Goal: Transaction & Acquisition: Purchase product/service

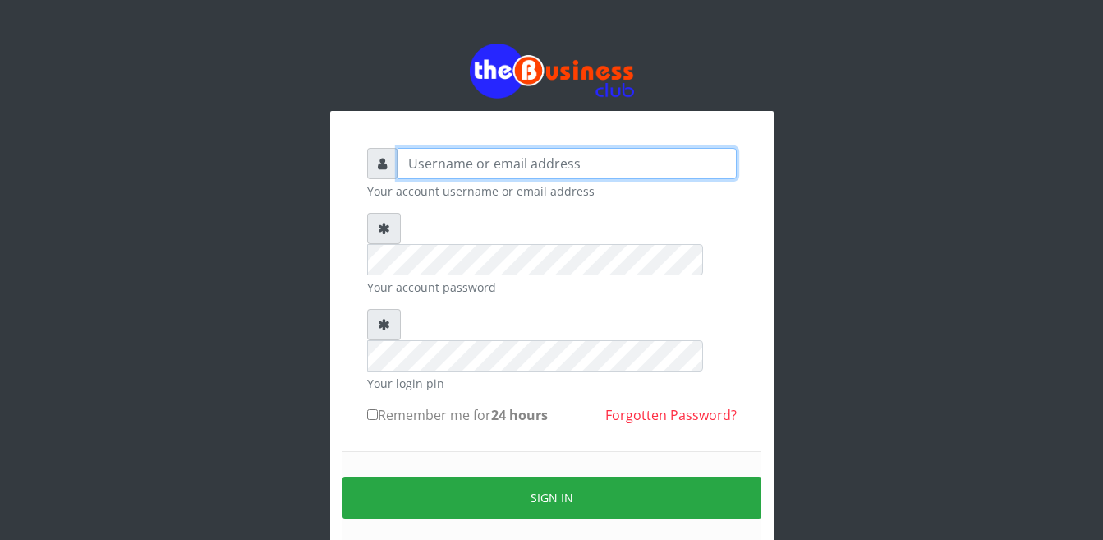
type input "Busybrain2"
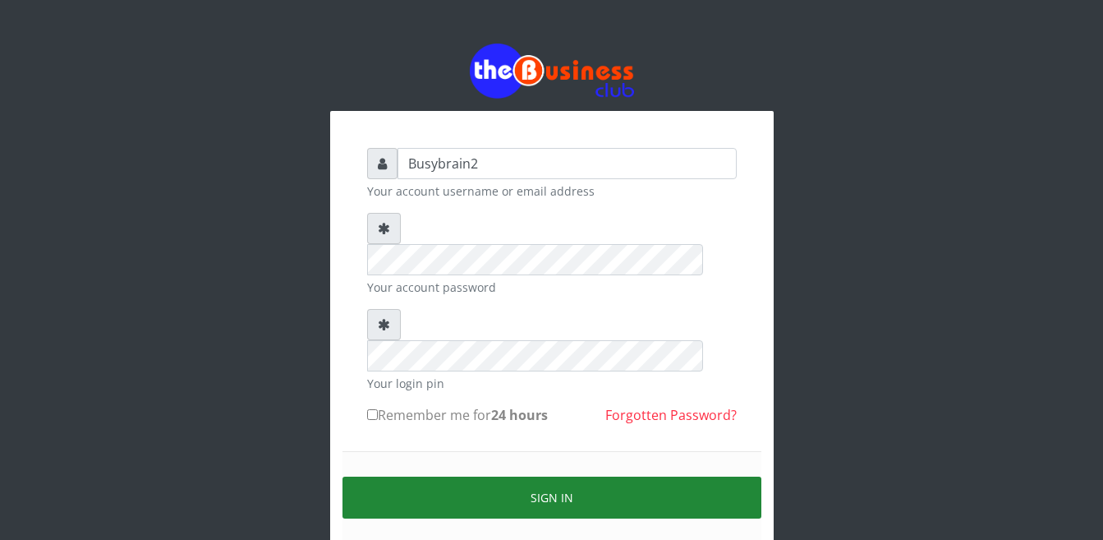
click at [591, 476] on button "Sign in" at bounding box center [552, 497] width 419 height 42
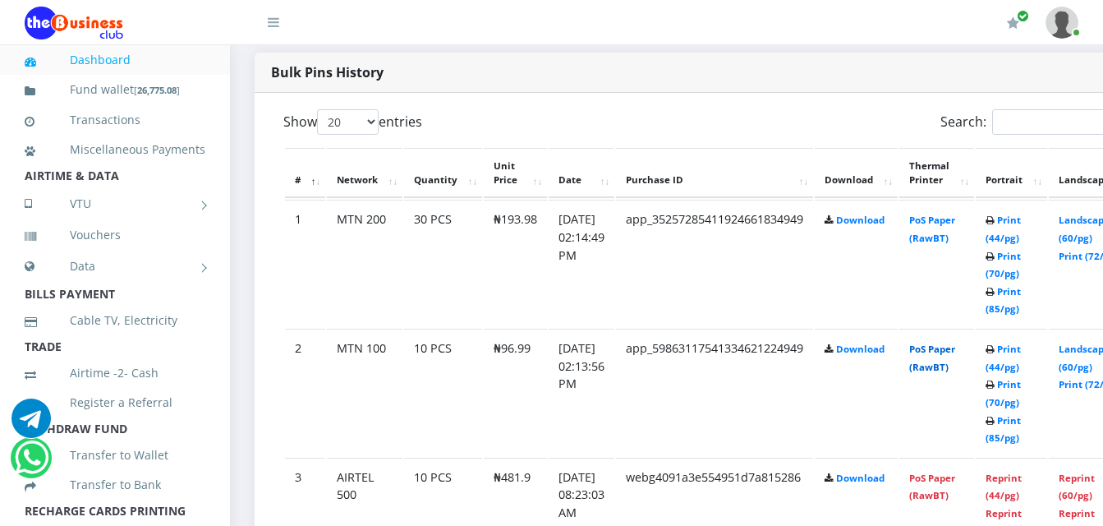
click at [951, 343] on link "PoS Paper (RawBT)" at bounding box center [932, 358] width 46 height 30
click at [946, 219] on link "PoS Paper (RawBT)" at bounding box center [932, 229] width 46 height 30
click at [955, 214] on link "PoS Paper (RawBT)" at bounding box center [932, 229] width 46 height 30
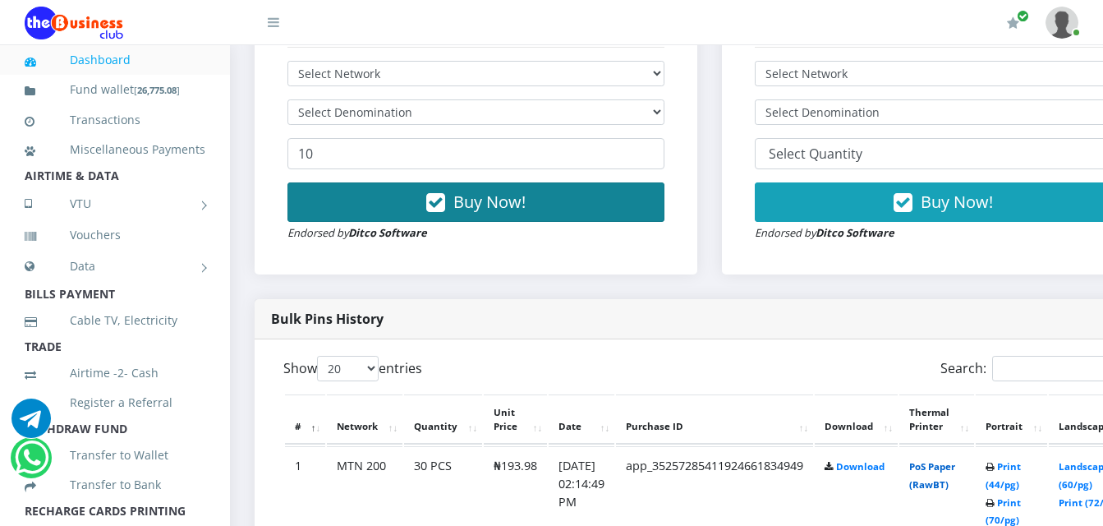
scroll to position [345, 0]
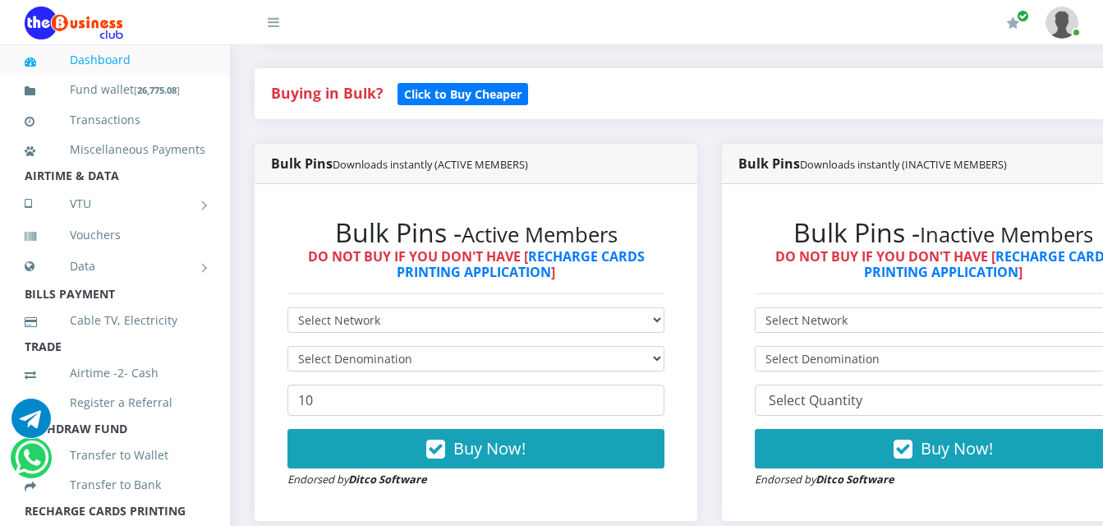
click at [470, 292] on div "Bulk Pins - Active Members DO NOT BUY IF YOU DON'T HAVE [ RECHARGE CARDS PRINTI…" at bounding box center [476, 352] width 410 height 304
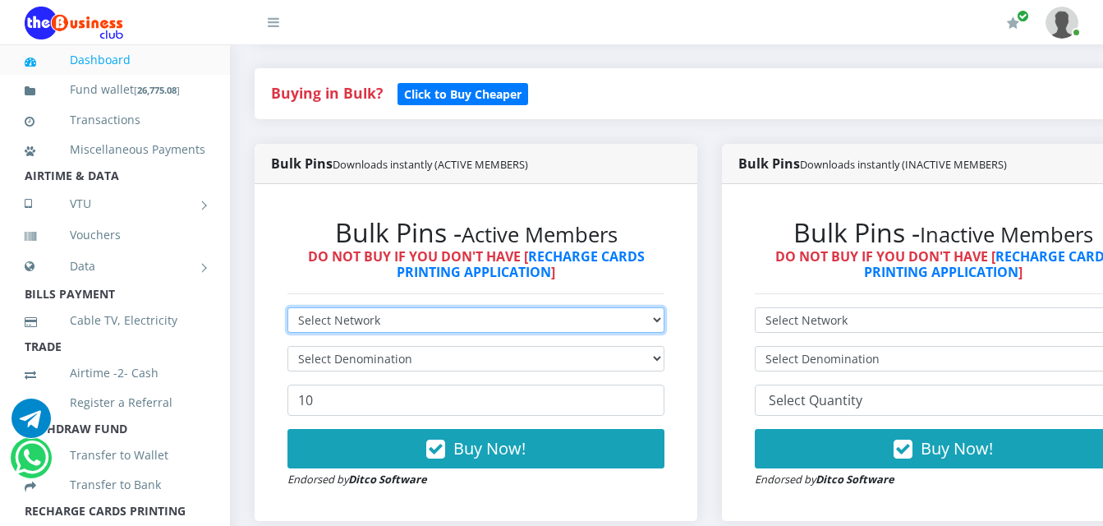
click at [471, 307] on select "Select Network MTN Globacom 9Mobile Airtel" at bounding box center [475, 319] width 377 height 25
click at [287, 307] on select "Select Network MTN Globacom 9Mobile Airtel" at bounding box center [475, 319] width 377 height 25
click at [482, 307] on select "Select Network MTN Globacom 9Mobile Airtel" at bounding box center [475, 319] width 377 height 25
select select "Airtel"
click at [287, 307] on select "Select Network MTN Globacom 9Mobile Airtel" at bounding box center [475, 319] width 377 height 25
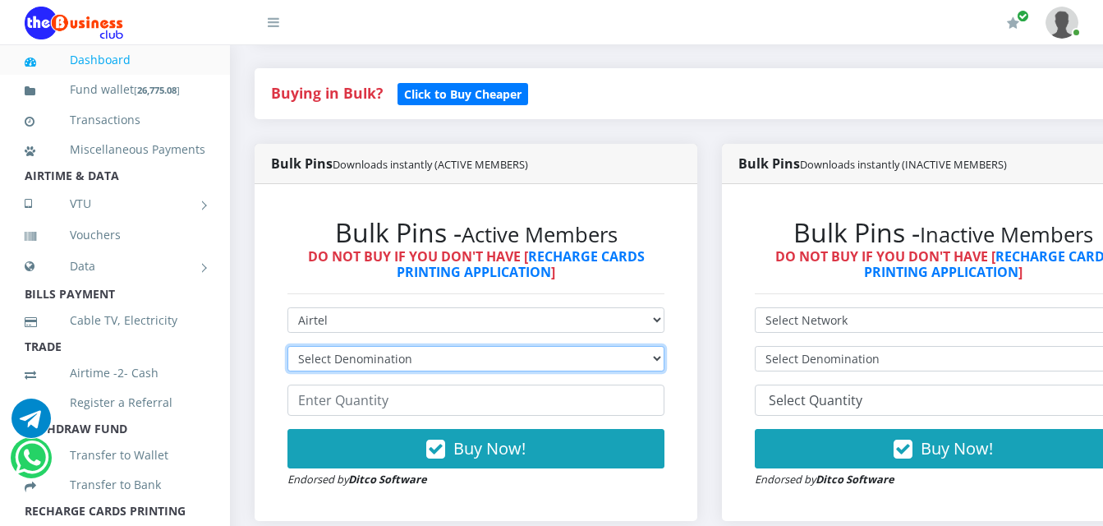
click at [487, 346] on select "Select Denomination Airtel NGN100 - ₦96.38 Airtel NGN200 - ₦192.76 Airtel NGN50…" at bounding box center [475, 358] width 377 height 25
select select "192.76-200"
click at [287, 346] on select "Select Denomination Airtel NGN100 - ₦96.38 Airtel NGN200 - ₦192.76 Airtel NGN50…" at bounding box center [475, 358] width 377 height 25
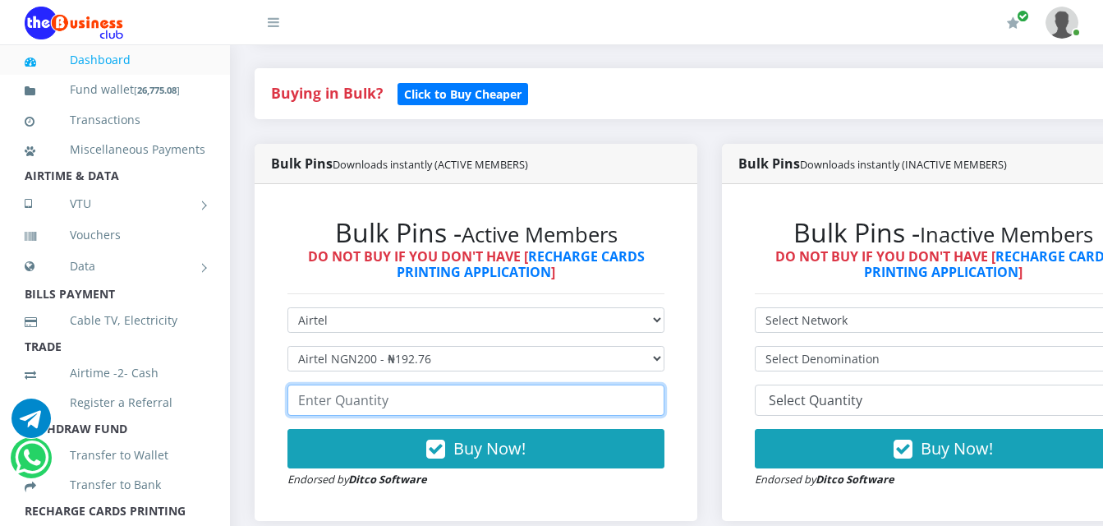
click at [471, 384] on input "number" at bounding box center [475, 399] width 377 height 31
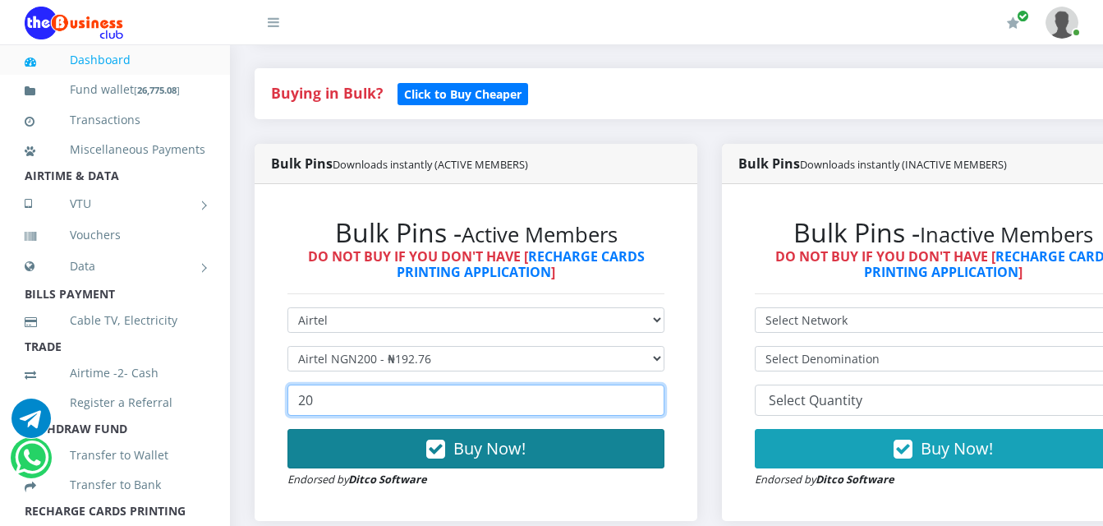
type input "20"
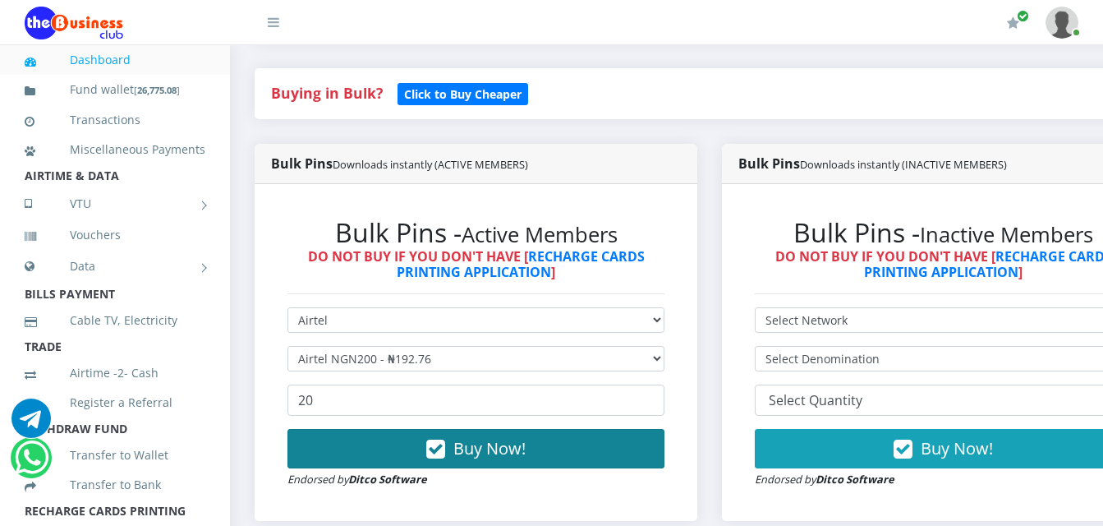
click at [525, 440] on span "Buy Now!" at bounding box center [489, 448] width 72 height 22
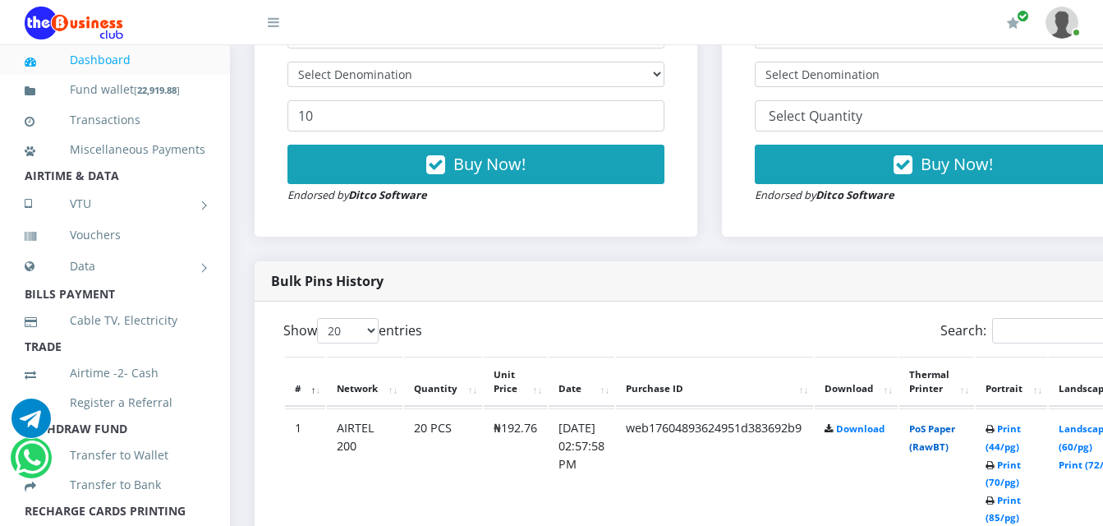
scroll to position [629, 0]
click at [945, 430] on link "PoS Paper (RawBT)" at bounding box center [932, 437] width 46 height 30
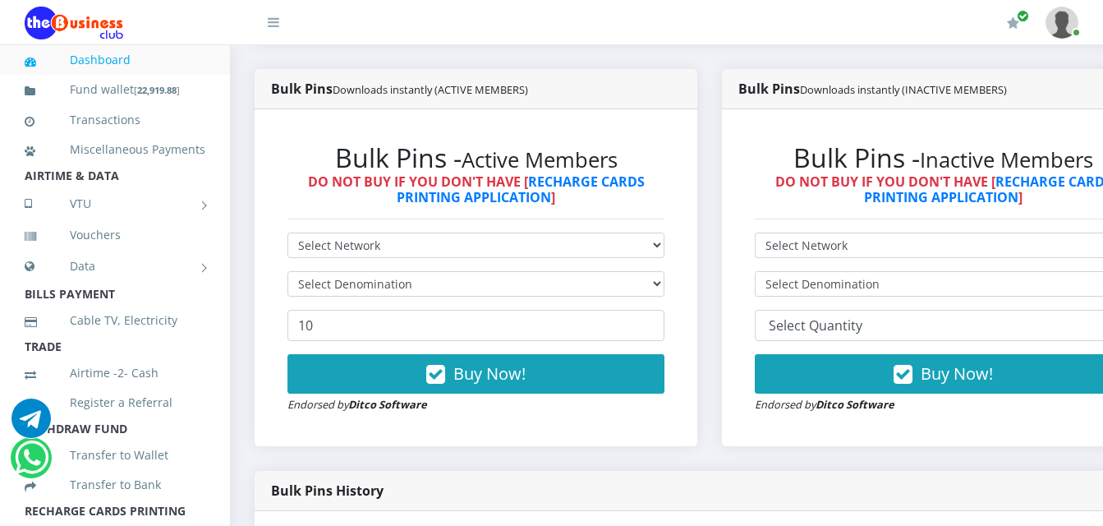
scroll to position [383, 0]
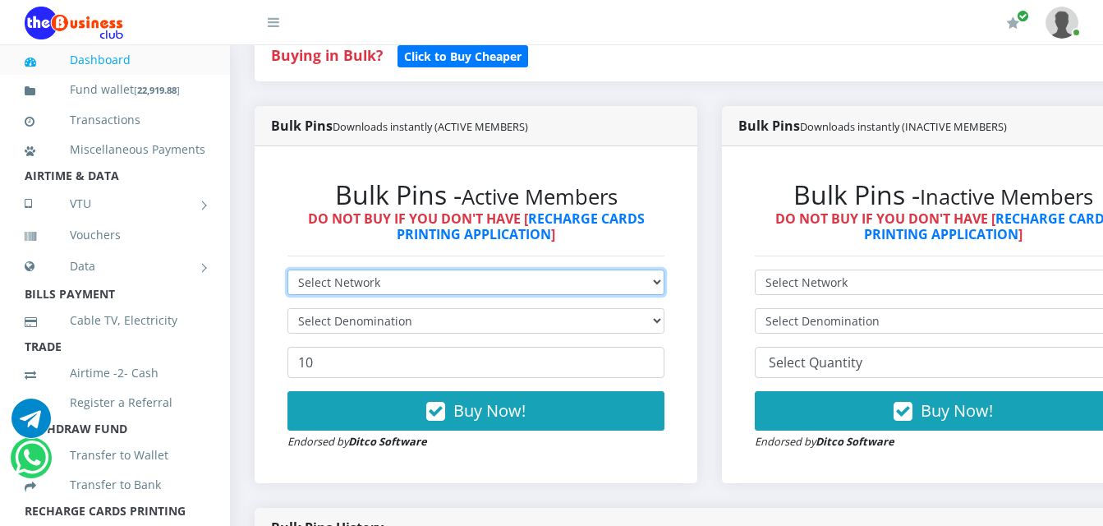
click at [457, 269] on select "Select Network MTN Globacom 9Mobile Airtel" at bounding box center [475, 281] width 377 height 25
select select "MTN"
click at [287, 269] on select "Select Network MTN Globacom 9Mobile Airtel" at bounding box center [475, 281] width 377 height 25
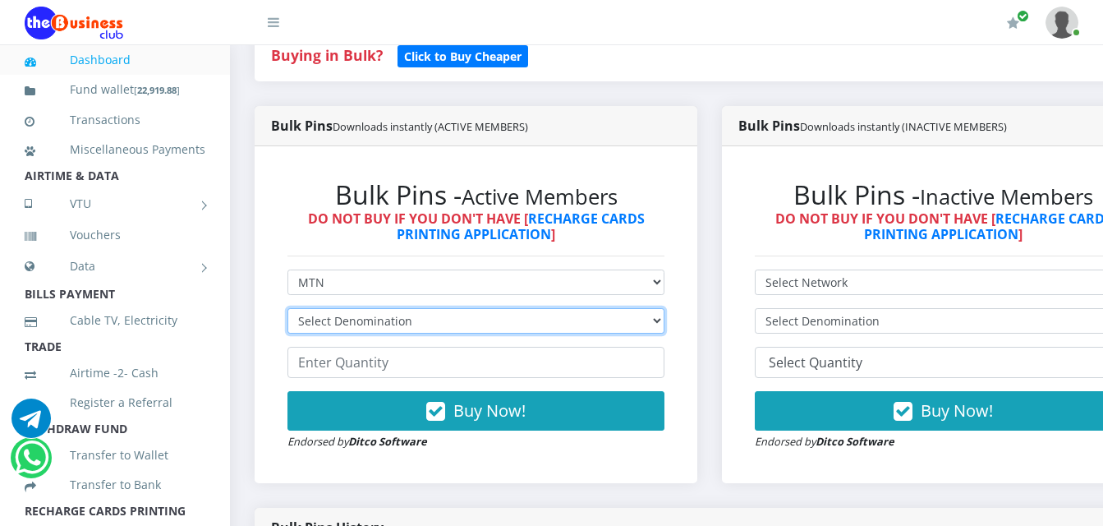
click at [456, 310] on select "Select Denomination MTN NGN100 - ₦96.99 MTN NGN200 - ₦193.98 MTN NGN400 - ₦387.…" at bounding box center [475, 320] width 377 height 25
select select "484.95-500"
click at [287, 308] on select "Select Denomination MTN NGN100 - ₦96.99 MTN NGN200 - ₦193.98 MTN NGN400 - ₦387.…" at bounding box center [475, 320] width 377 height 25
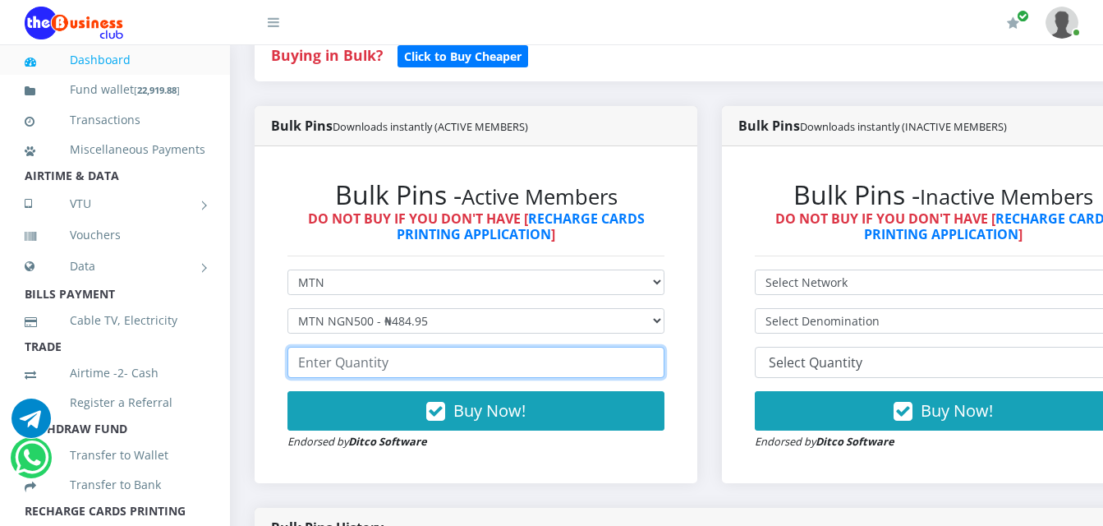
click at [458, 357] on input "number" at bounding box center [475, 362] width 377 height 31
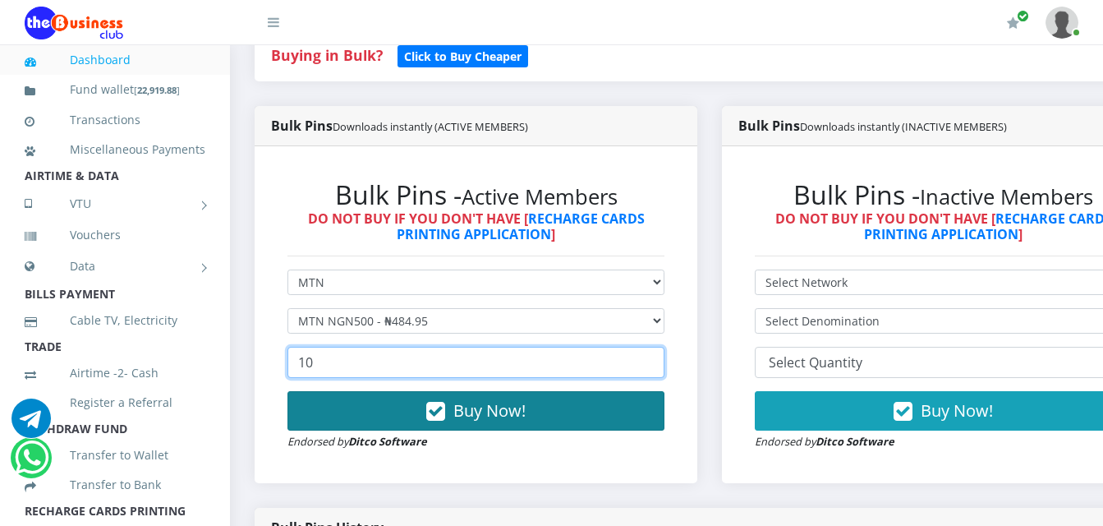
type input "10"
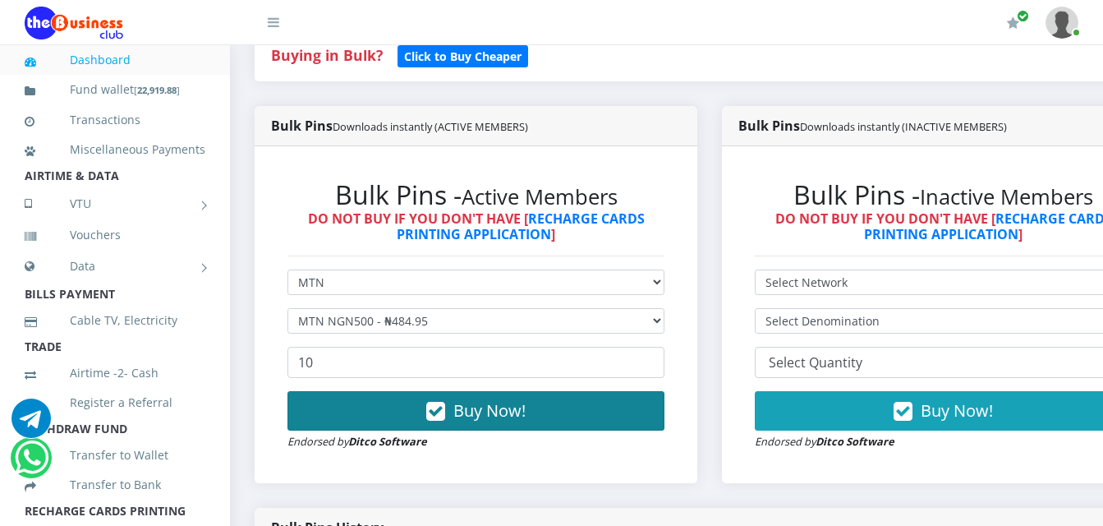
click at [471, 399] on span "Buy Now!" at bounding box center [489, 410] width 72 height 22
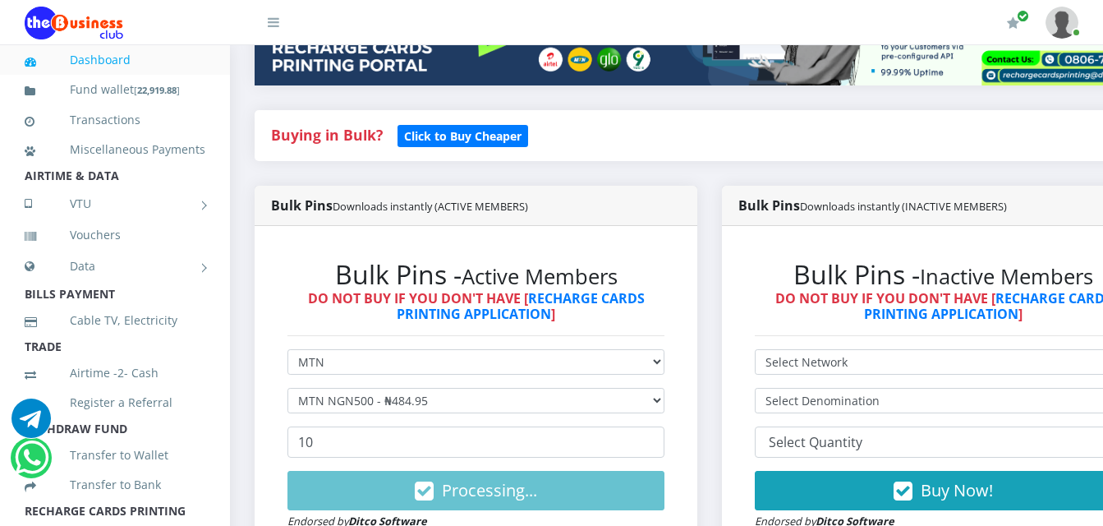
scroll to position [301, 0]
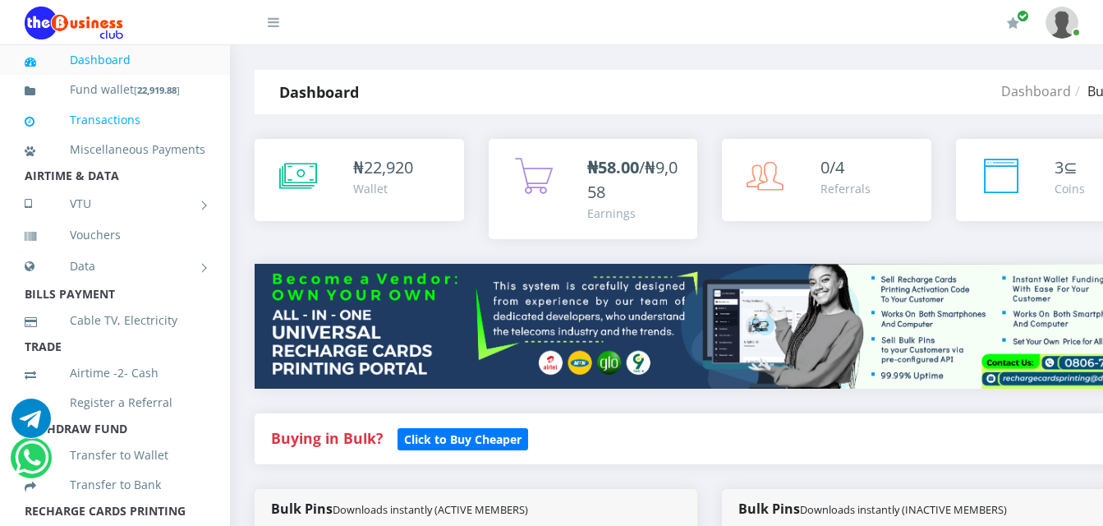
click at [135, 122] on link "Transactions" at bounding box center [115, 120] width 181 height 38
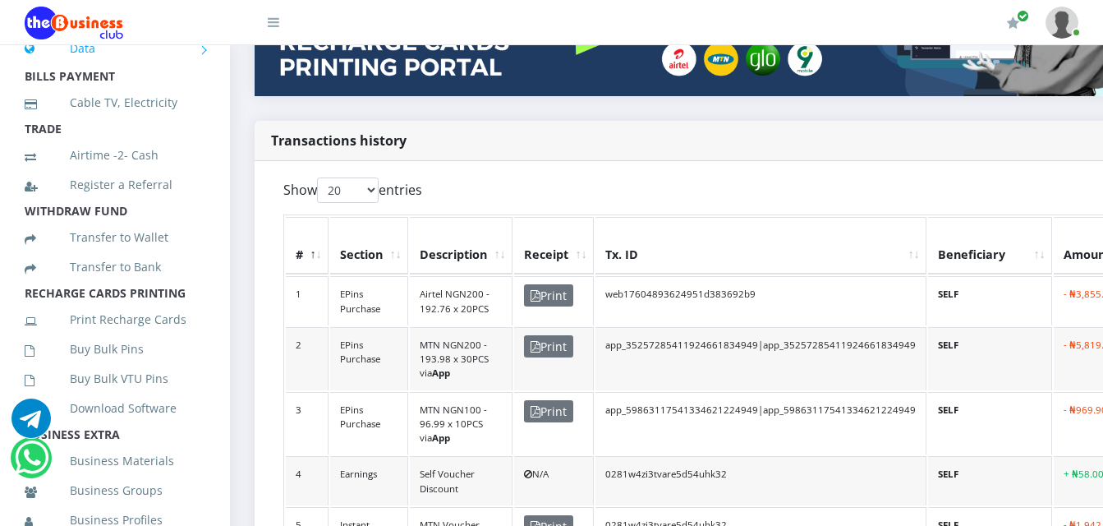
scroll to position [246, 0]
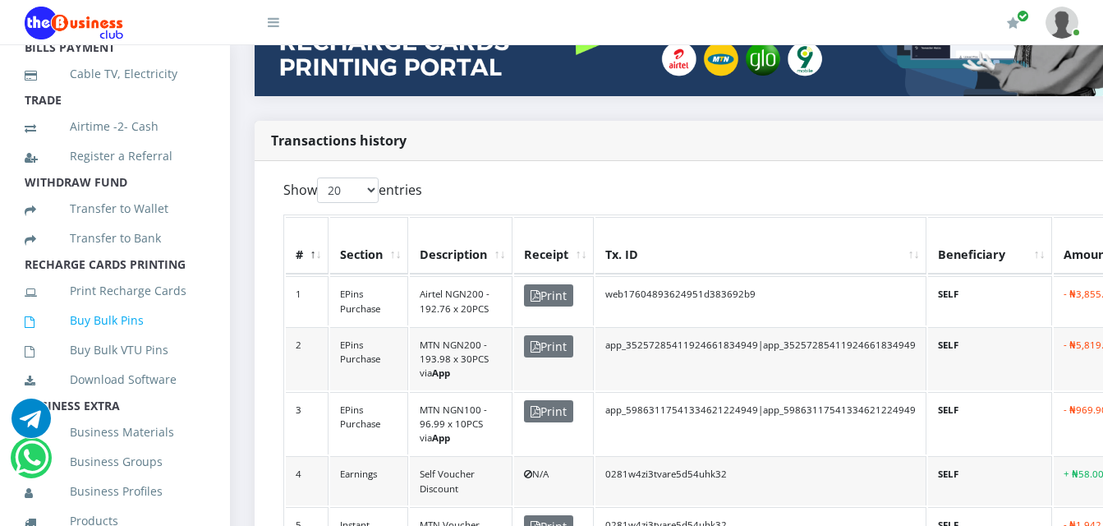
click at [136, 337] on link "Buy Bulk Pins" at bounding box center [115, 320] width 181 height 38
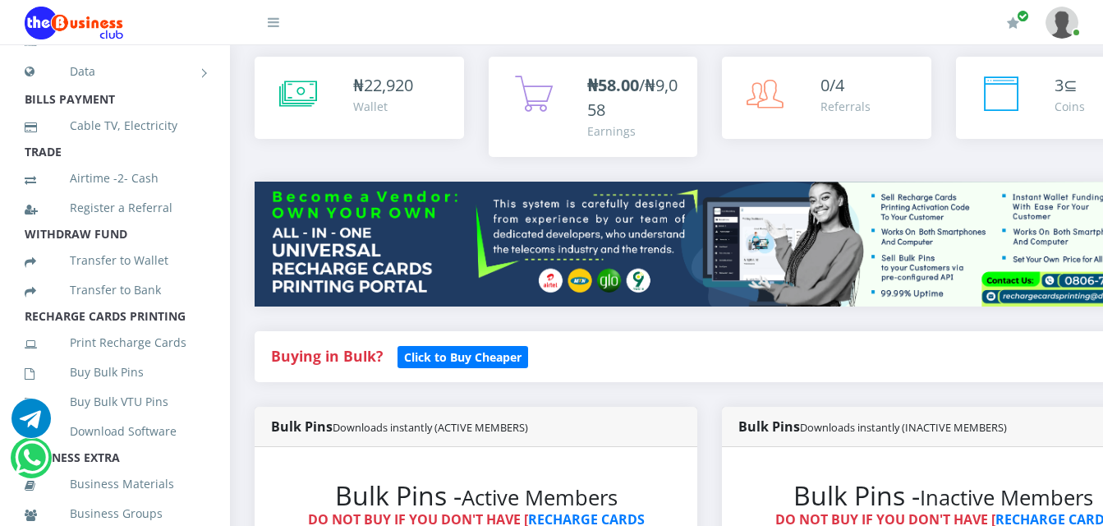
scroll to position [113, 0]
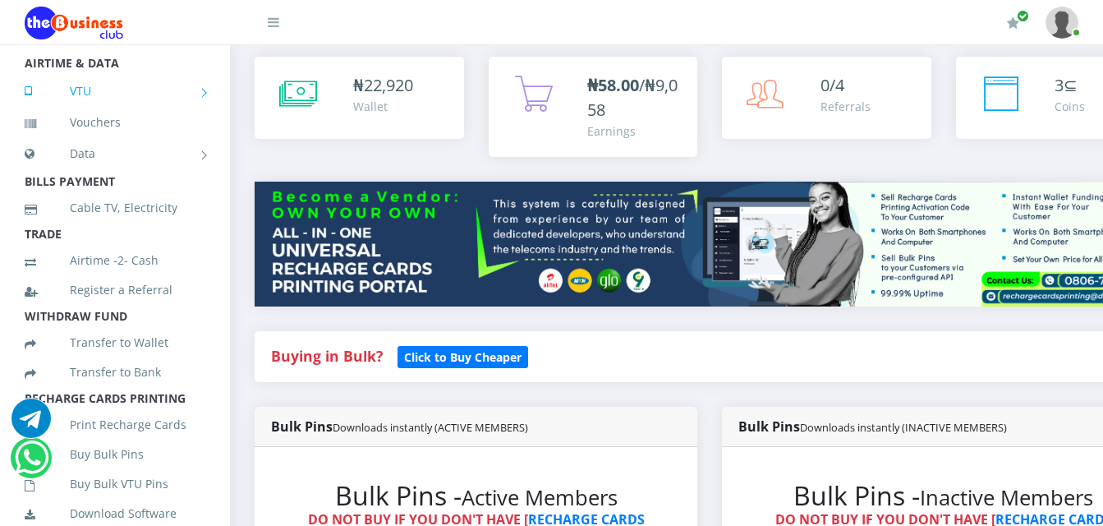
click at [130, 108] on link "VTU" at bounding box center [115, 91] width 181 height 41
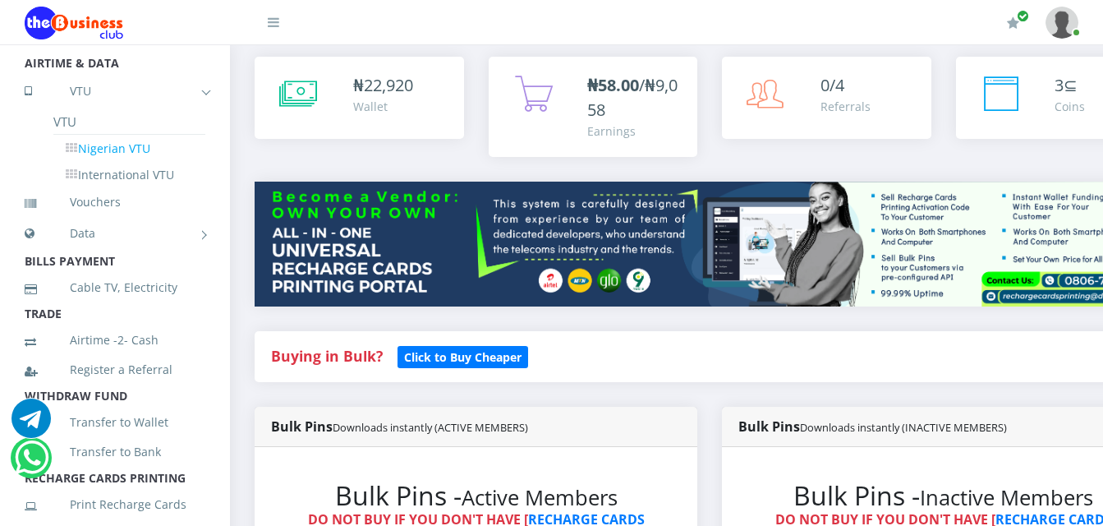
click at [147, 163] on link "Nigerian VTU" at bounding box center [129, 149] width 152 height 28
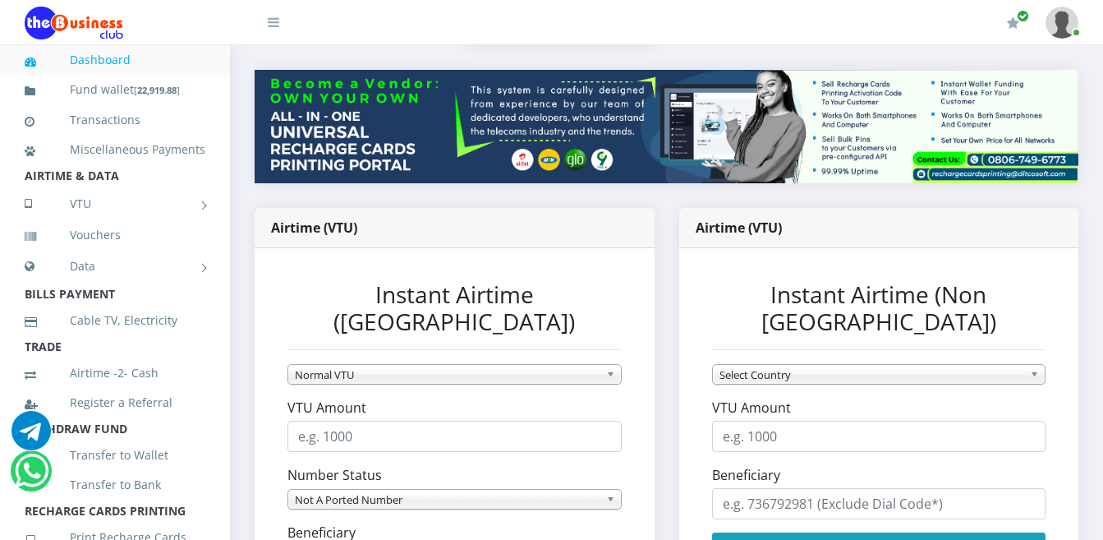
scroll to position [246, 0]
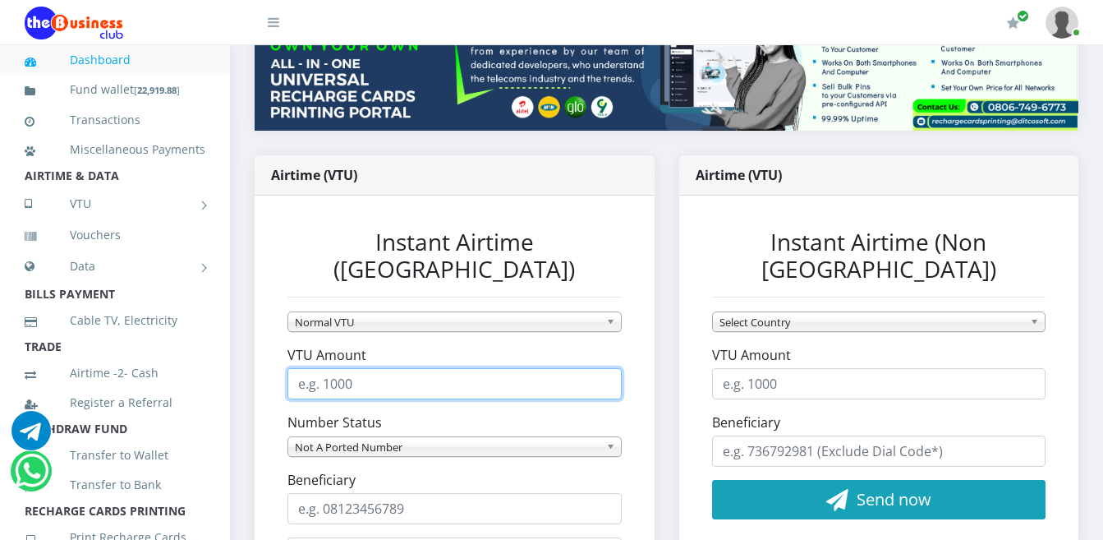
click at [456, 368] on input "VTU Amount" at bounding box center [454, 383] width 334 height 31
type input "1000"
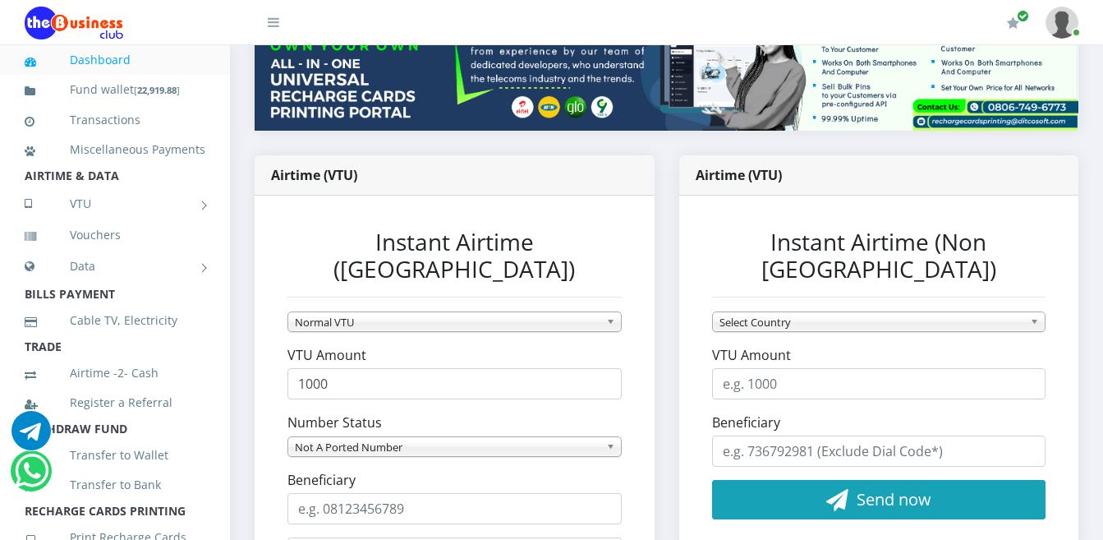
click at [457, 437] on span "Not A Ported Number" at bounding box center [447, 447] width 305 height 20
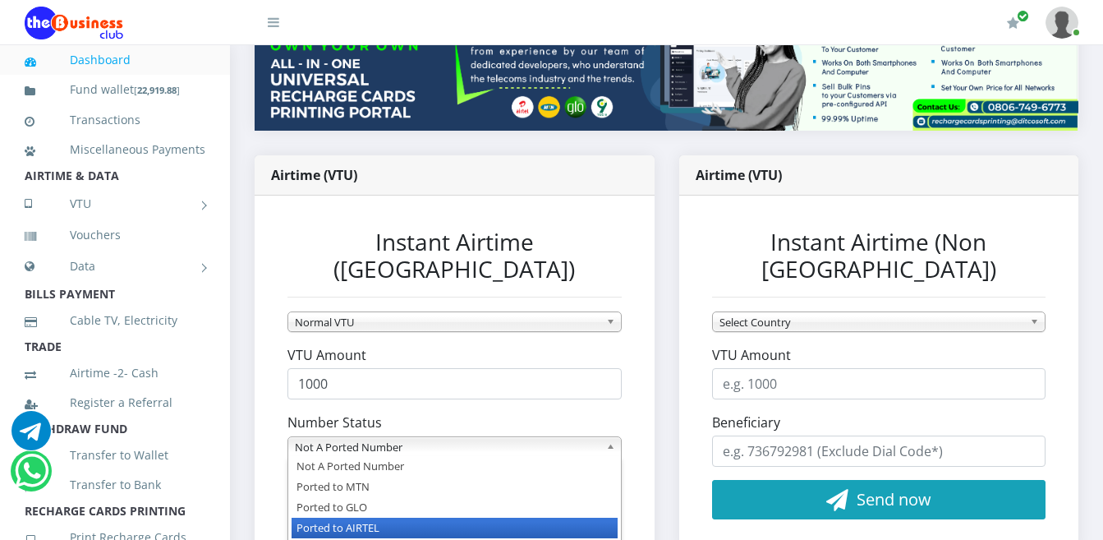
click at [448, 517] on li "Ported to AIRTEL" at bounding box center [455, 527] width 326 height 21
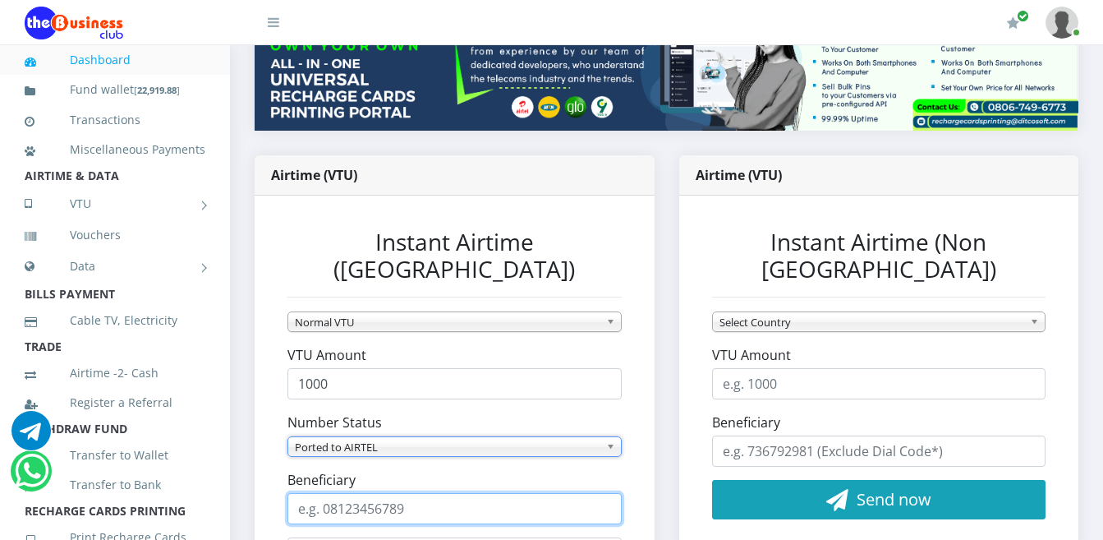
click at [439, 493] on input "Beneficiary" at bounding box center [454, 508] width 334 height 31
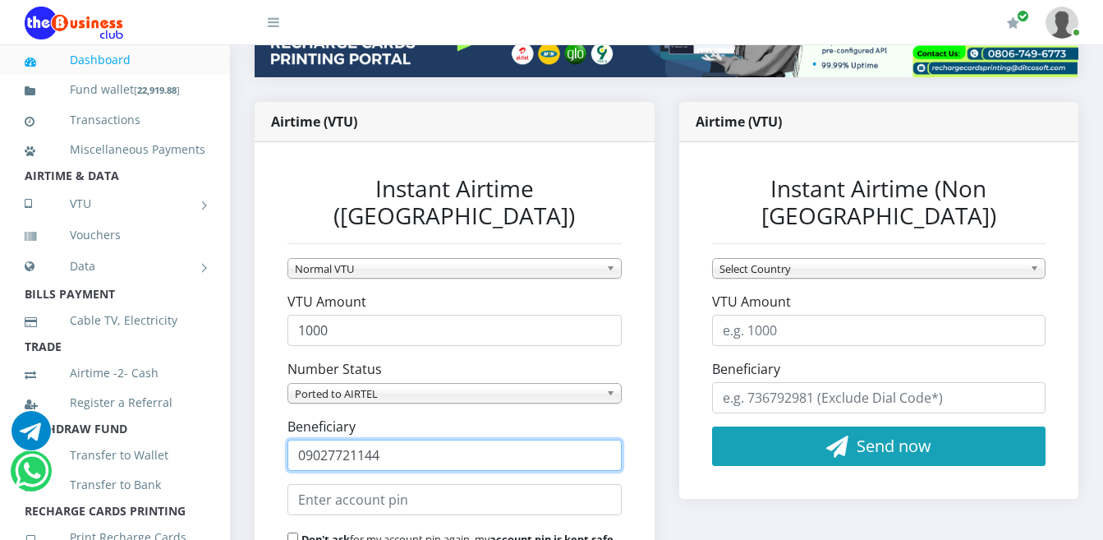
scroll to position [329, 0]
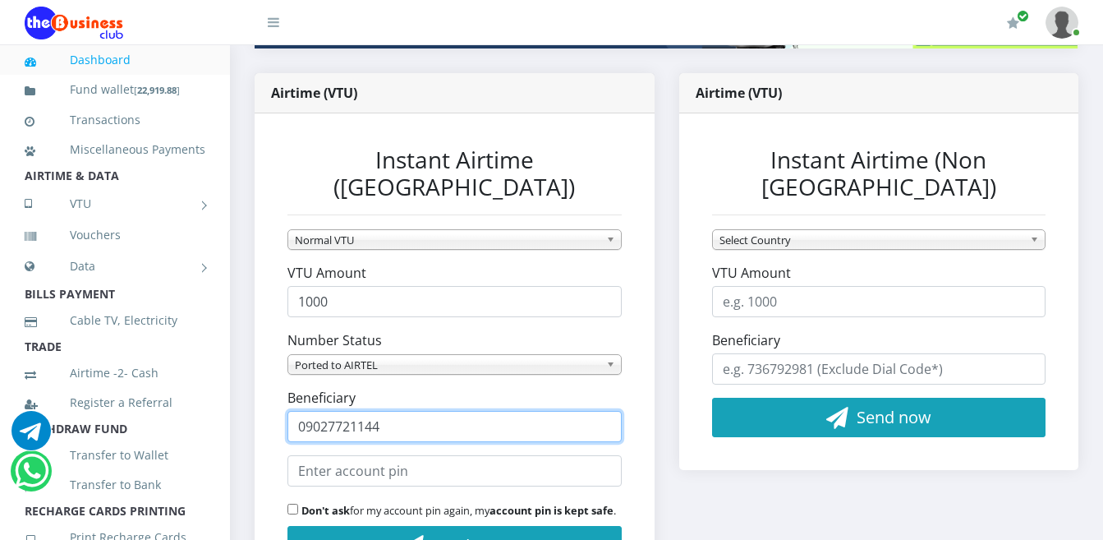
type input "09027721144"
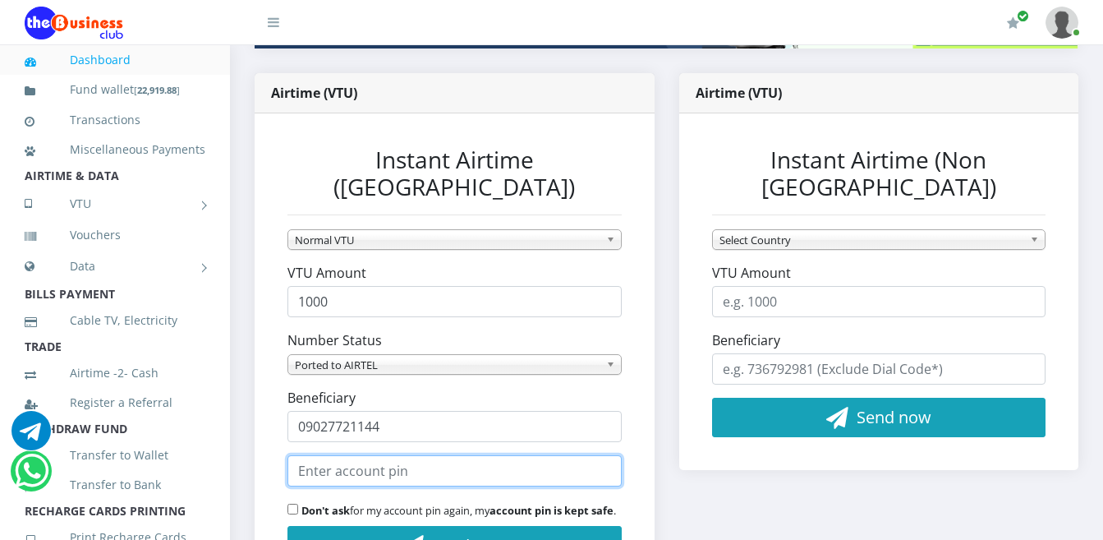
click at [590, 455] on input "text" at bounding box center [454, 470] width 334 height 31
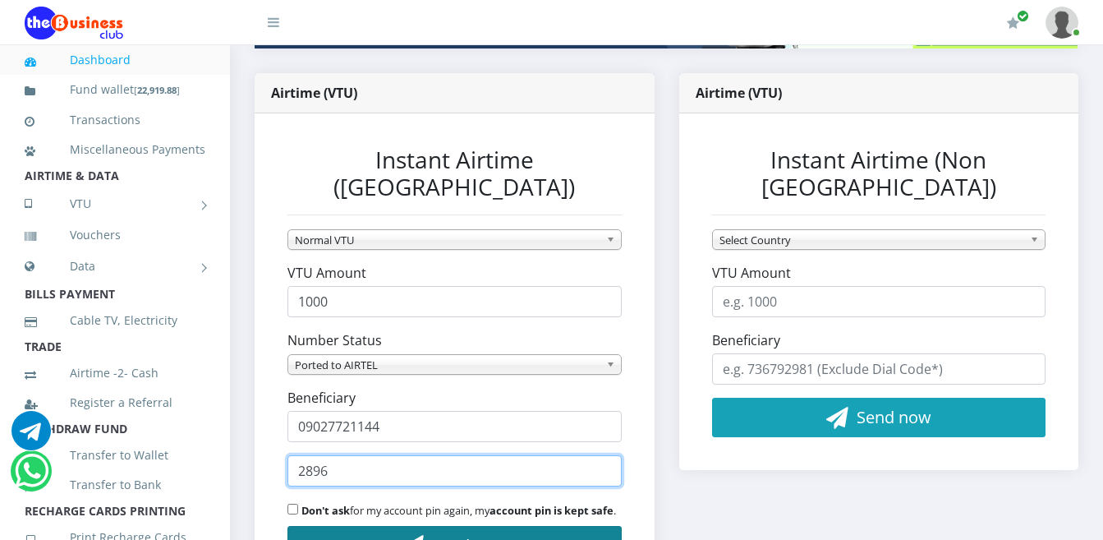
type input "2896"
click at [531, 526] on button "Send now" at bounding box center [454, 545] width 334 height 39
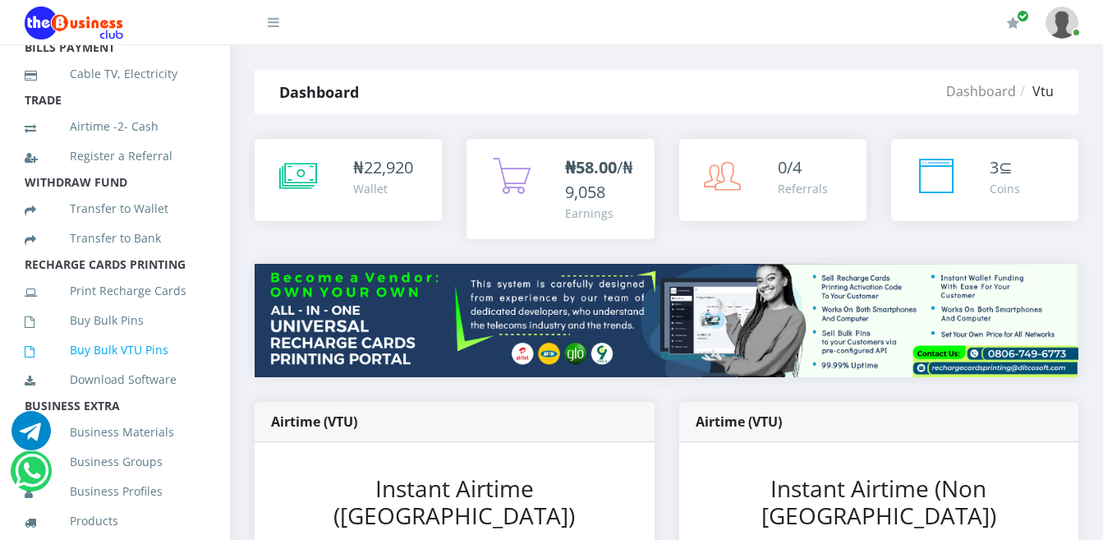
scroll to position [268, 0]
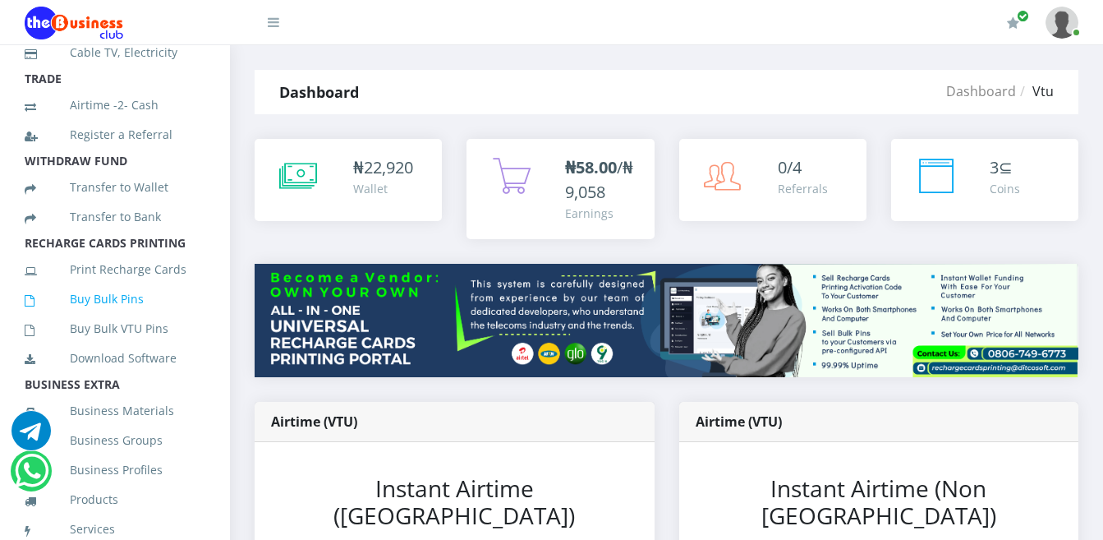
click at [108, 318] on link "Buy Bulk Pins" at bounding box center [115, 299] width 181 height 38
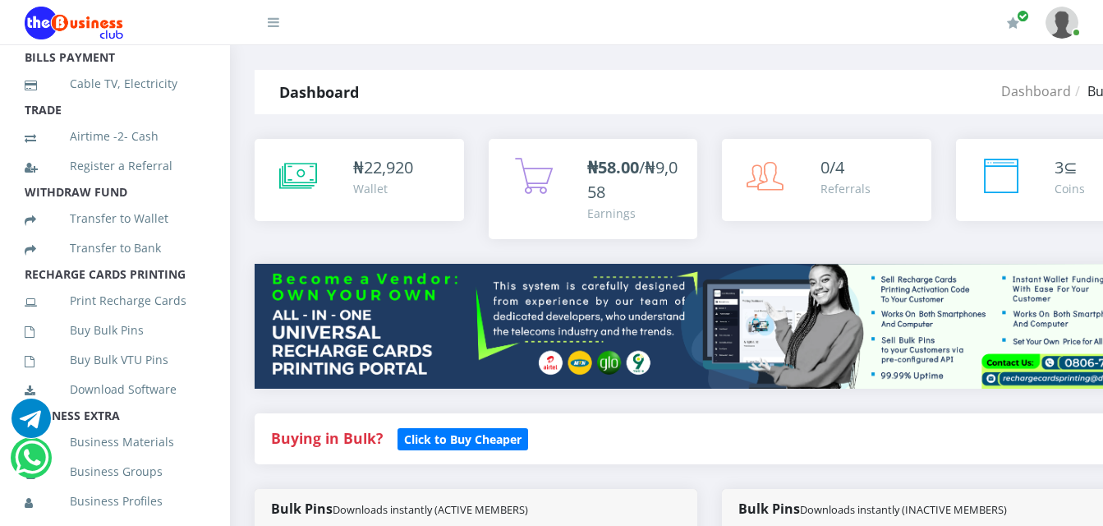
scroll to position [267, 0]
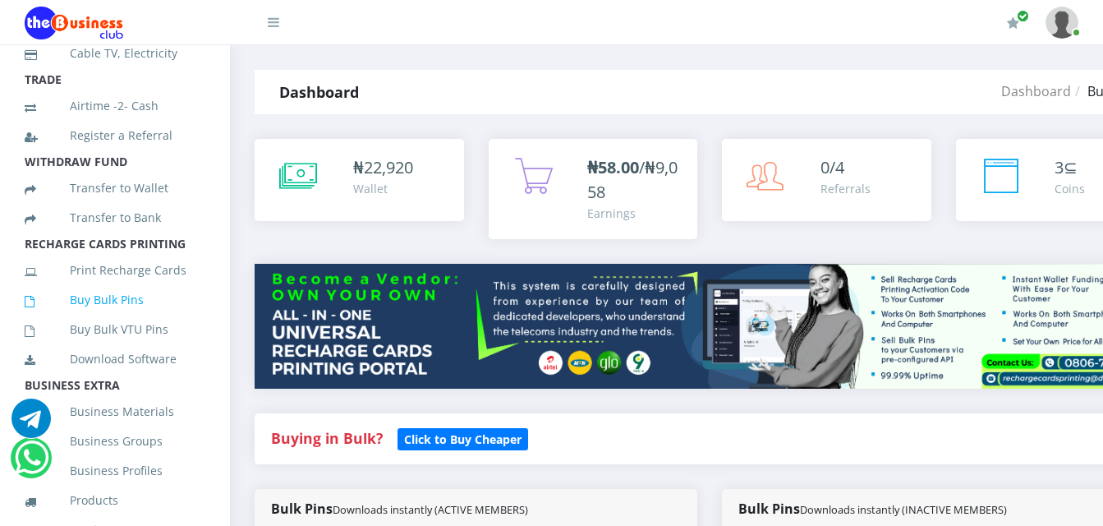
click at [103, 319] on link "Buy Bulk Pins" at bounding box center [115, 300] width 181 height 38
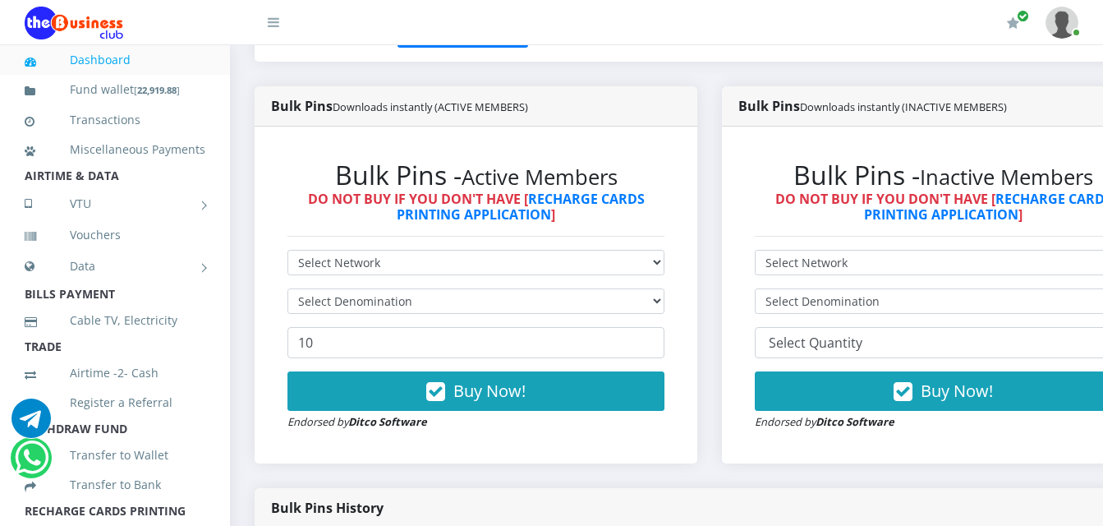
scroll to position [411, 0]
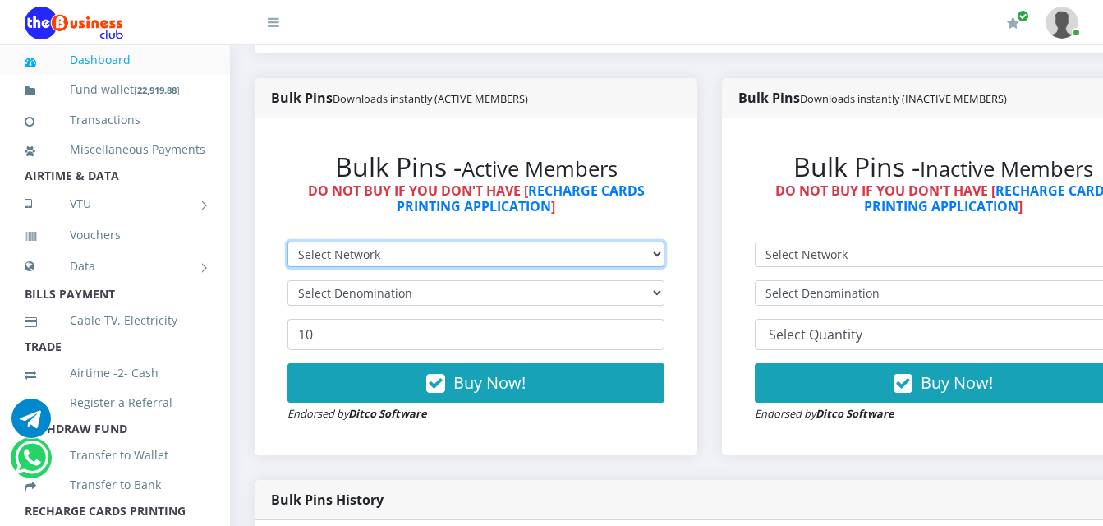
click at [625, 241] on select "Select Network MTN Globacom 9Mobile Airtel" at bounding box center [475, 253] width 377 height 25
select select "MTN"
click at [287, 241] on select "Select Network MTN Globacom 9Mobile Airtel" at bounding box center [475, 253] width 377 height 25
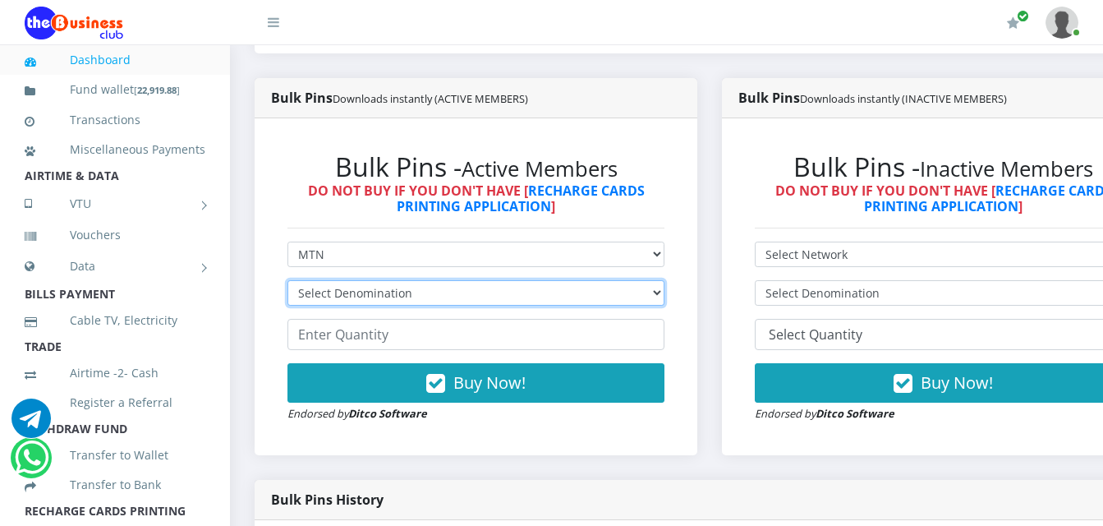
click at [604, 280] on select "Select Denomination MTN NGN100 - ₦96.99 MTN NGN200 - ₦193.98 MTN NGN400 - ₦387.…" at bounding box center [475, 292] width 377 height 25
select select "484.95-500"
click at [287, 280] on select "Select Denomination MTN NGN100 - ₦96.99 MTN NGN200 - ₦193.98 MTN NGN400 - ₦387.…" at bounding box center [475, 292] width 377 height 25
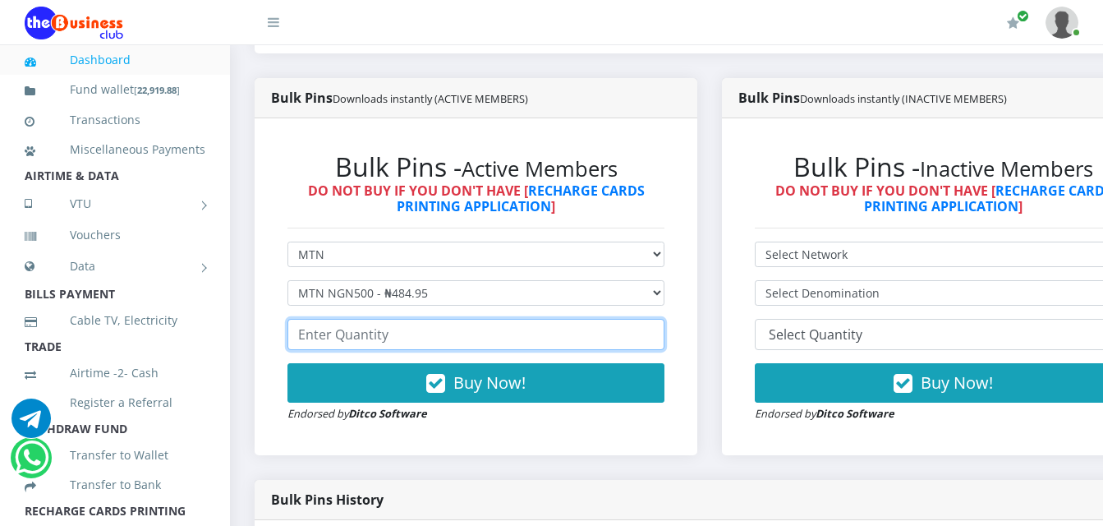
click at [591, 329] on input "number" at bounding box center [475, 334] width 377 height 31
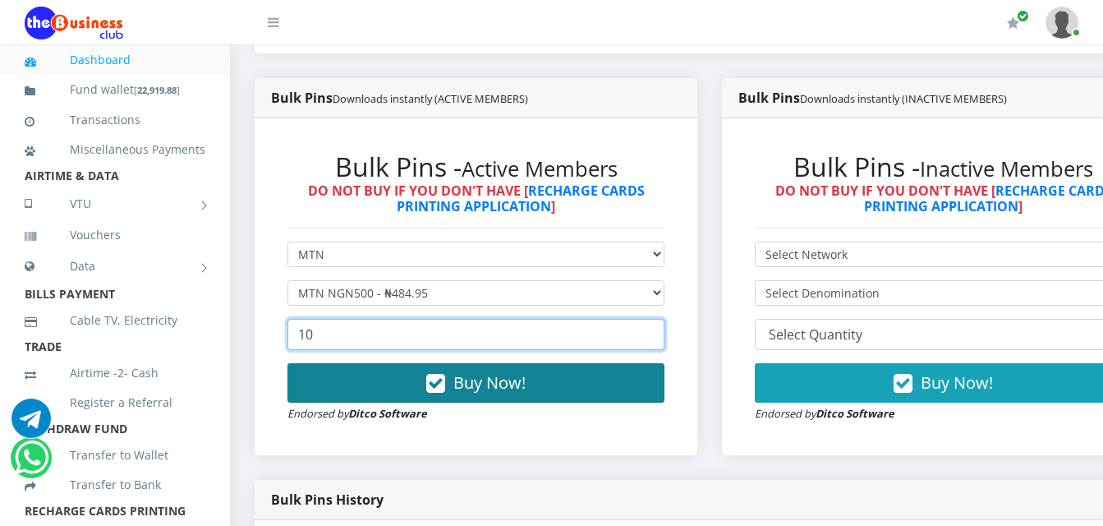
type input "10"
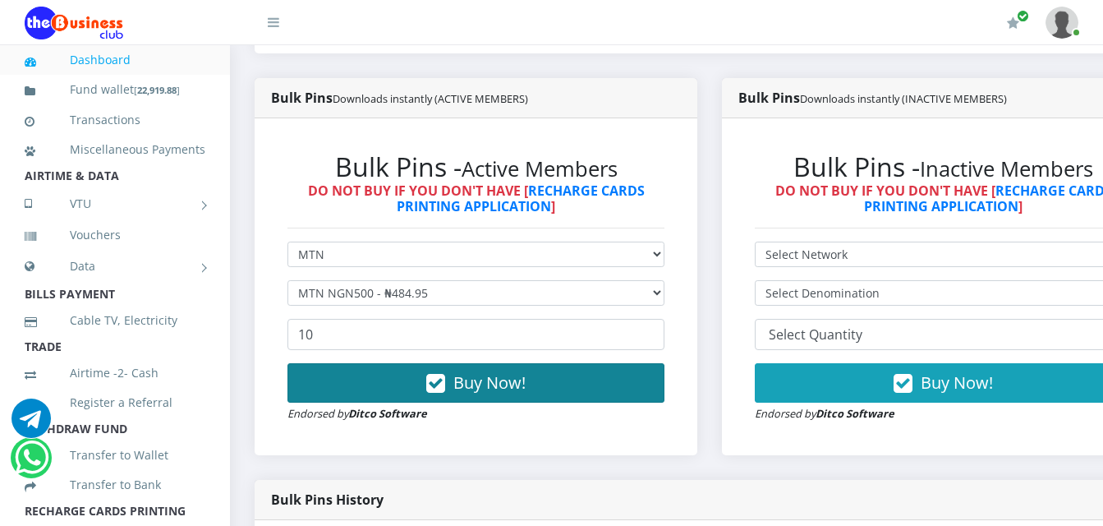
click at [604, 378] on button "Buy Now!" at bounding box center [475, 382] width 377 height 39
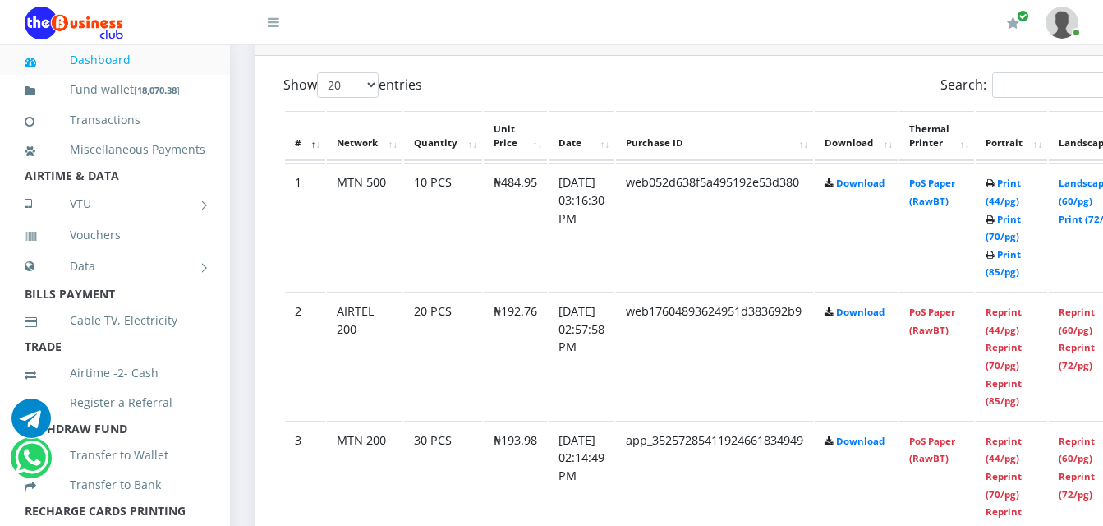
scroll to position [903, 0]
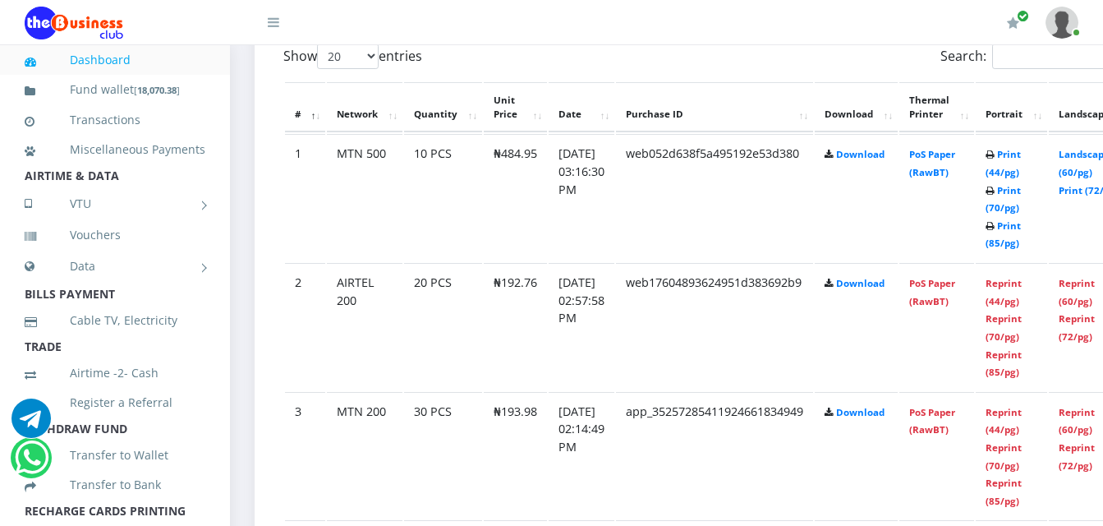
click at [950, 147] on td "PoS Paper (RawBT)" at bounding box center [936, 197] width 75 height 127
click at [955, 148] on link "PoS Paper (RawBT)" at bounding box center [932, 163] width 46 height 30
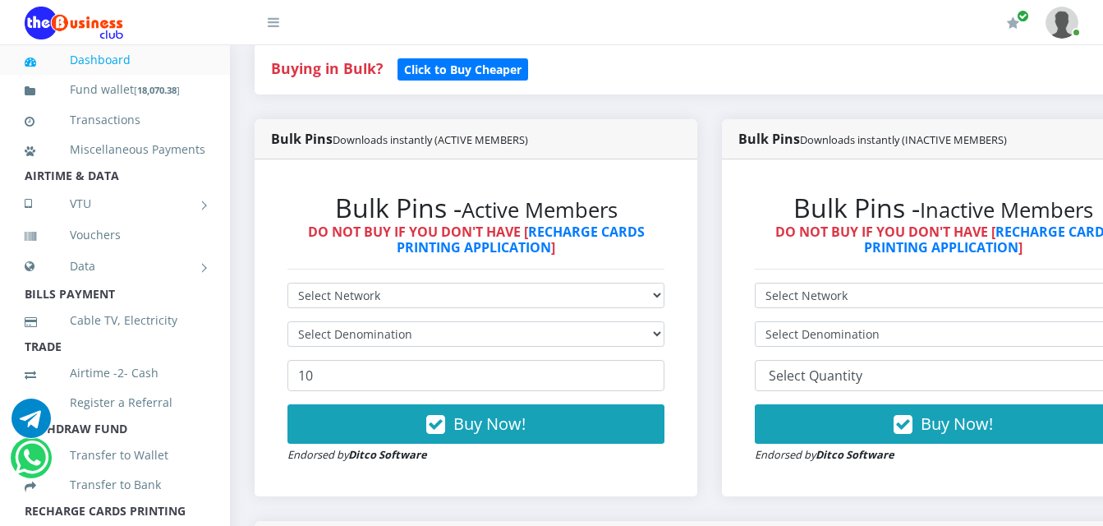
scroll to position [493, 0]
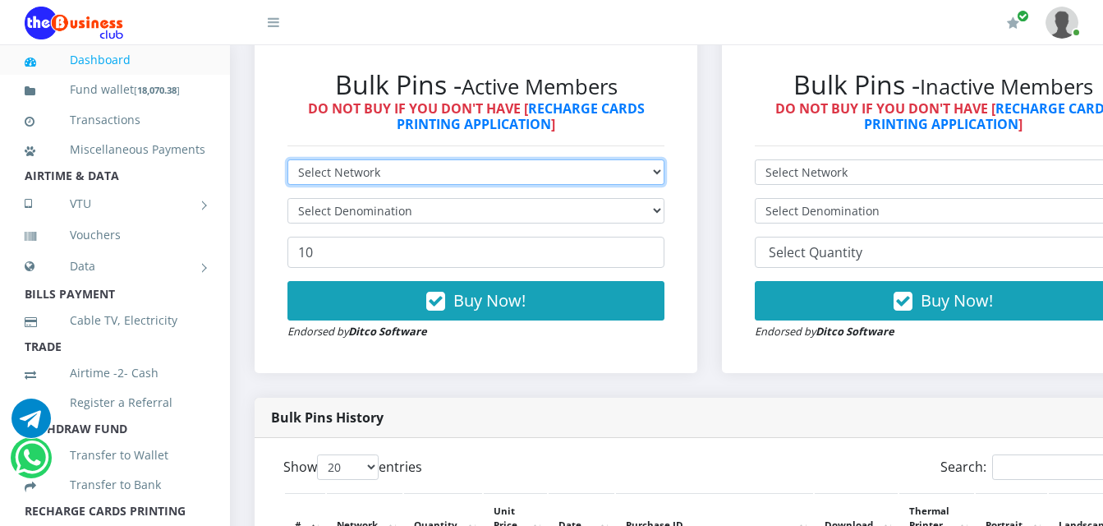
click at [443, 159] on select "Select Network MTN Globacom 9Mobile Airtel" at bounding box center [475, 171] width 377 height 25
select select "MTN"
click at [287, 159] on select "Select Network MTN Globacom 9Mobile Airtel" at bounding box center [475, 171] width 377 height 25
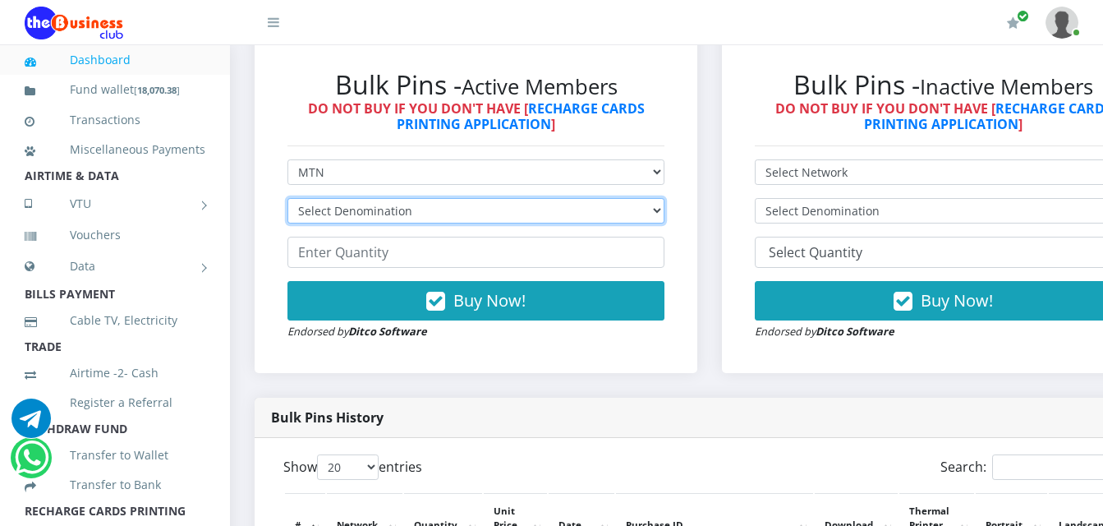
click at [454, 198] on select "Select Denomination MTN NGN100 - ₦96.99 MTN NGN200 - ₦193.98 MTN NGN400 - ₦387.…" at bounding box center [475, 210] width 377 height 25
select select "969.9-1000"
click at [287, 198] on select "Select Denomination MTN NGN100 - ₦96.99 MTN NGN200 - ₦193.98 MTN NGN400 - ₦387.…" at bounding box center [475, 210] width 377 height 25
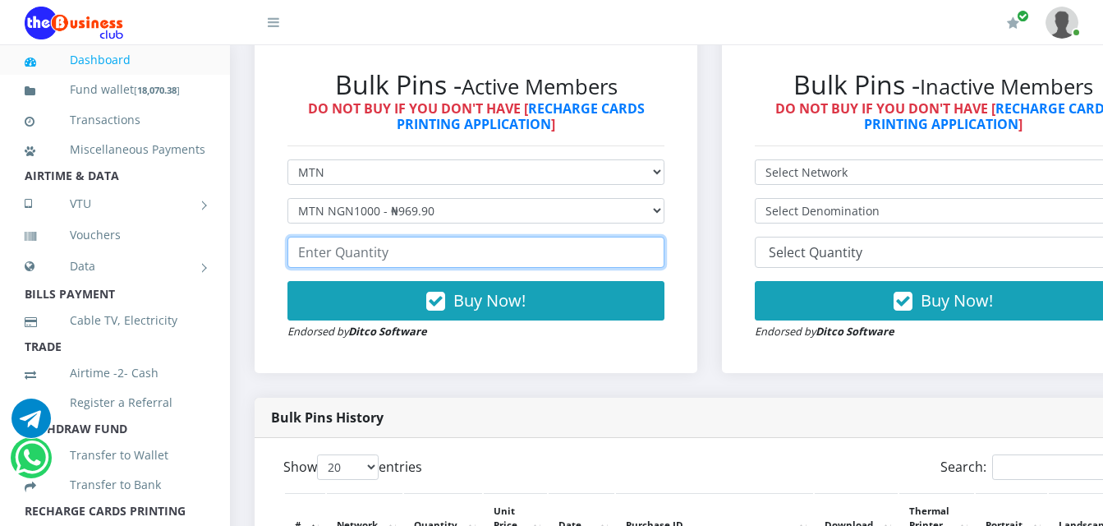
click at [411, 237] on input "number" at bounding box center [475, 252] width 377 height 31
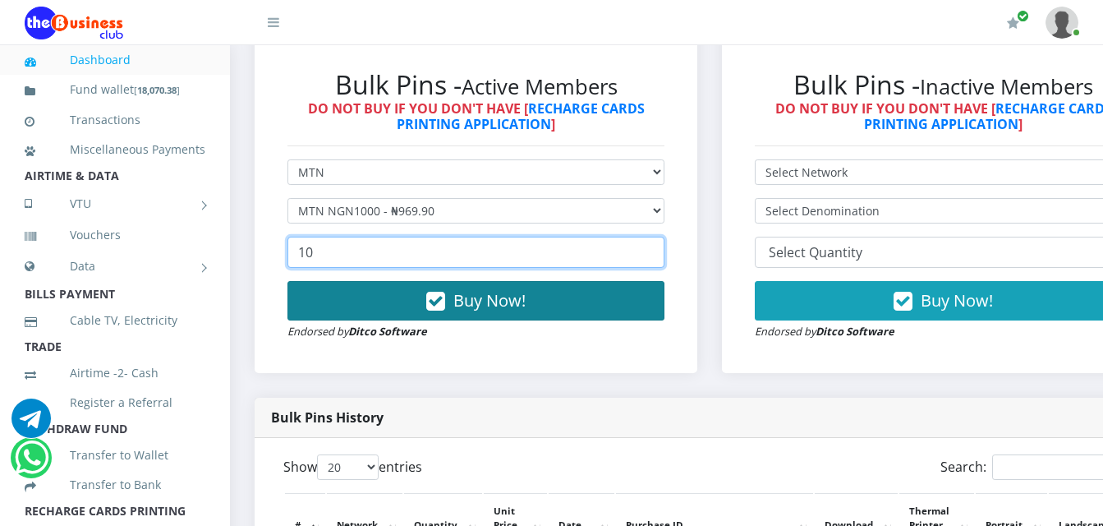
type input "10"
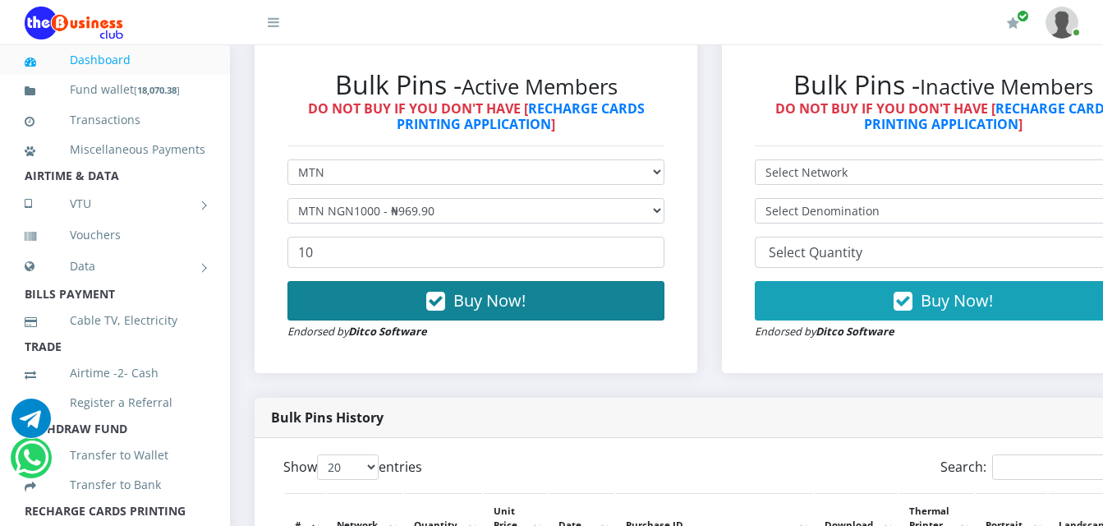
click at [578, 281] on button "Buy Now!" at bounding box center [475, 300] width 377 height 39
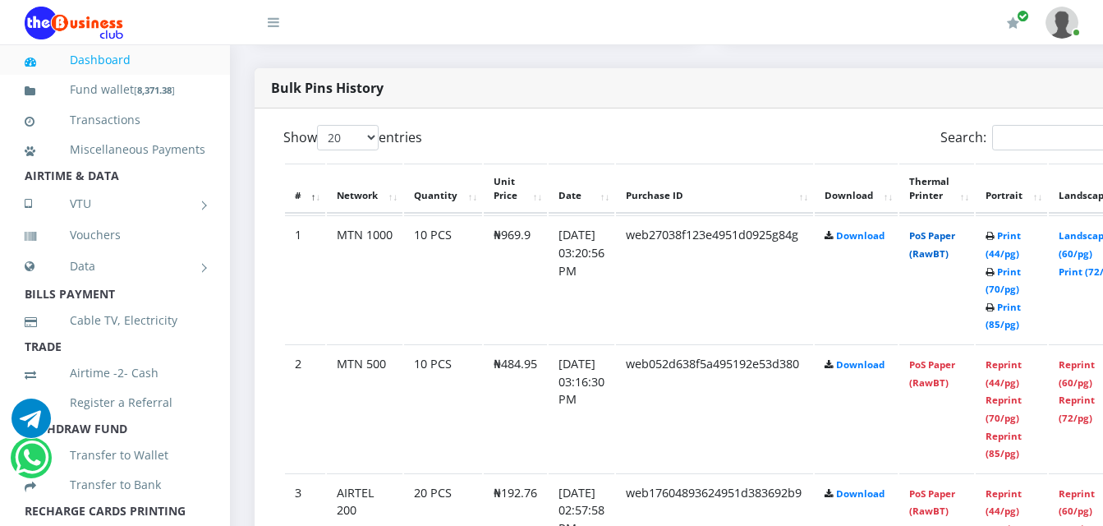
click at [955, 229] on link "PoS Paper (RawBT)" at bounding box center [932, 244] width 46 height 30
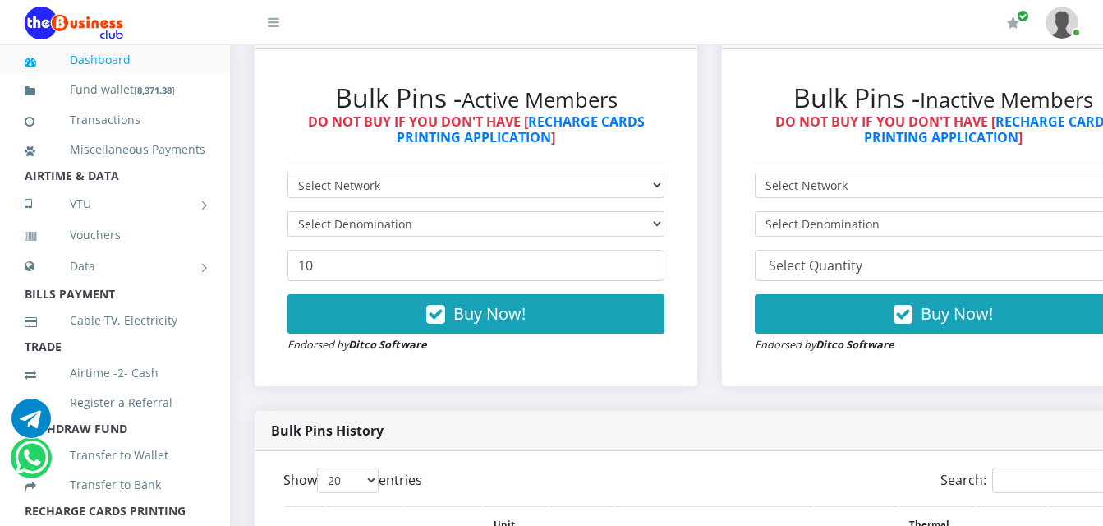
scroll to position [493, 0]
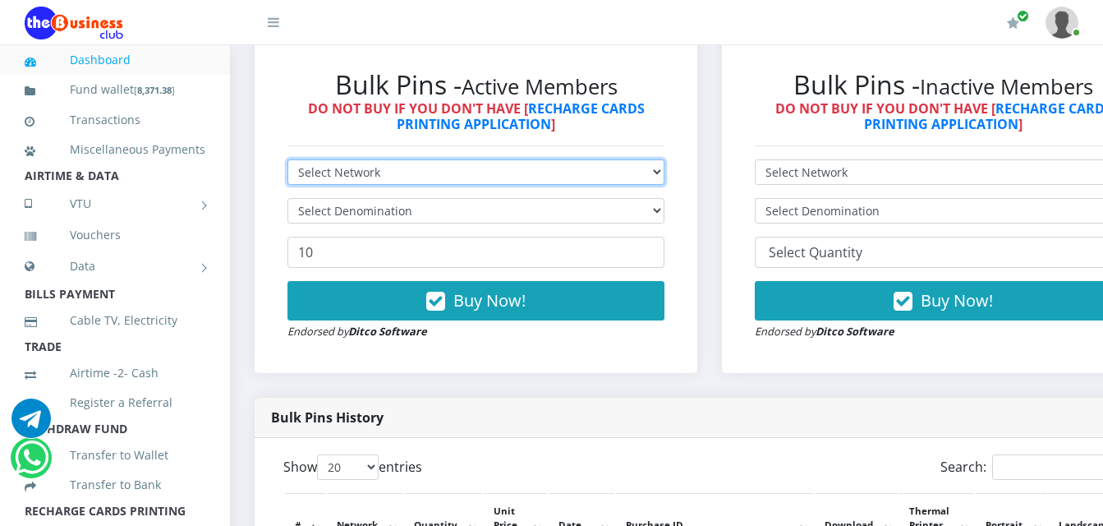
click at [508, 159] on select "Select Network MTN Globacom 9Mobile Airtel" at bounding box center [475, 171] width 377 height 25
click at [287, 159] on select "Select Network MTN Globacom 9Mobile Airtel" at bounding box center [475, 171] width 377 height 25
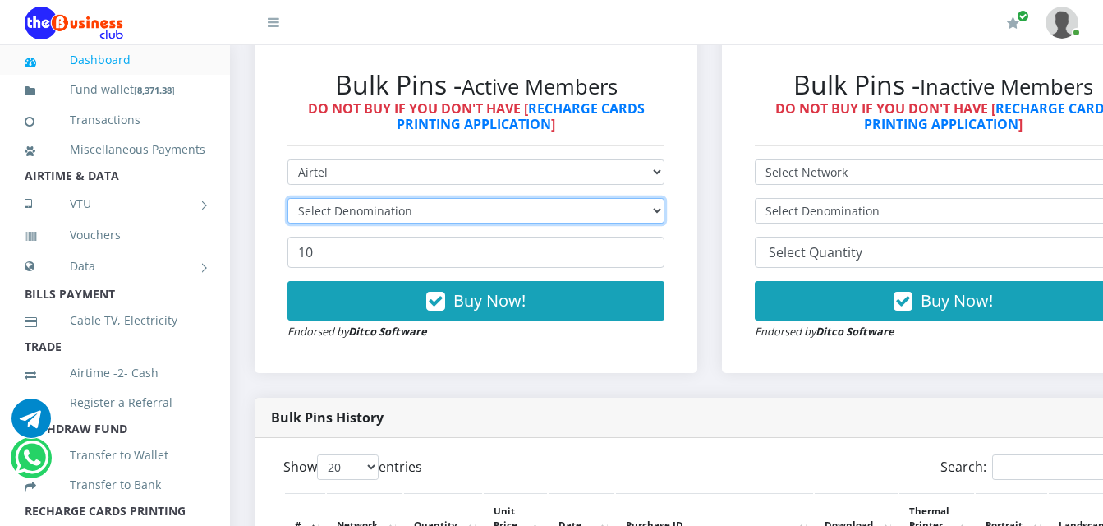
click at [467, 198] on select "Select Denomination" at bounding box center [475, 210] width 377 height 25
click at [448, 198] on select "Select Denomination" at bounding box center [475, 210] width 377 height 25
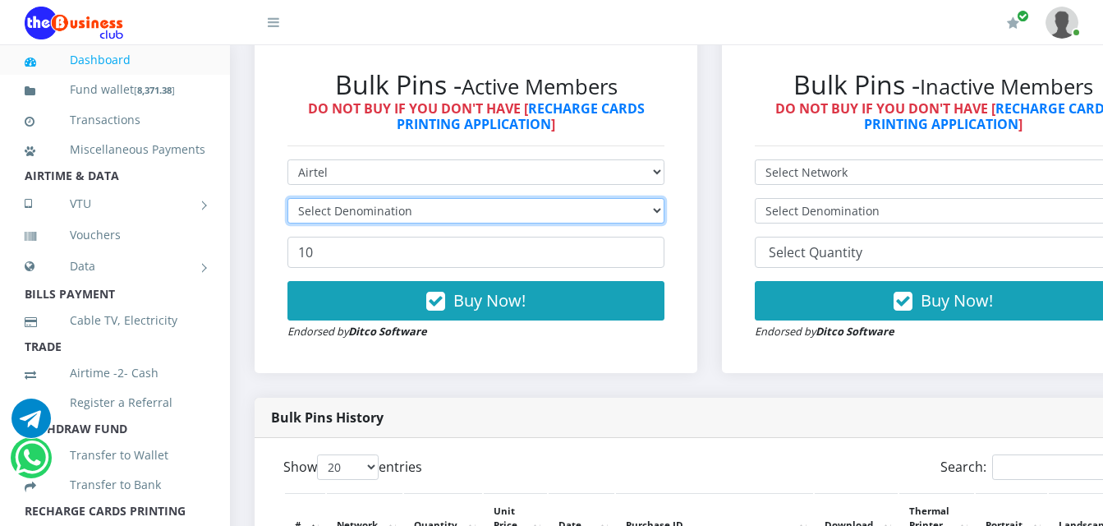
click at [448, 198] on select "Select Denomination" at bounding box center [475, 210] width 377 height 25
click at [449, 198] on select "Select Denomination" at bounding box center [475, 210] width 377 height 25
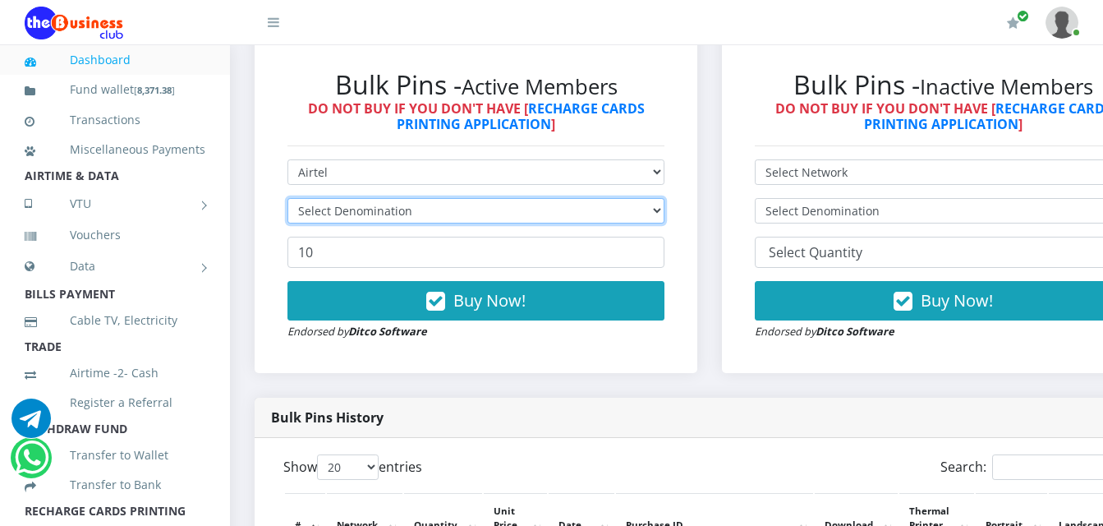
click at [452, 198] on select "Select Denomination" at bounding box center [475, 210] width 377 height 25
click at [455, 198] on select "Select Denomination" at bounding box center [475, 210] width 377 height 25
click at [456, 198] on select "Select Denomination" at bounding box center [475, 210] width 377 height 25
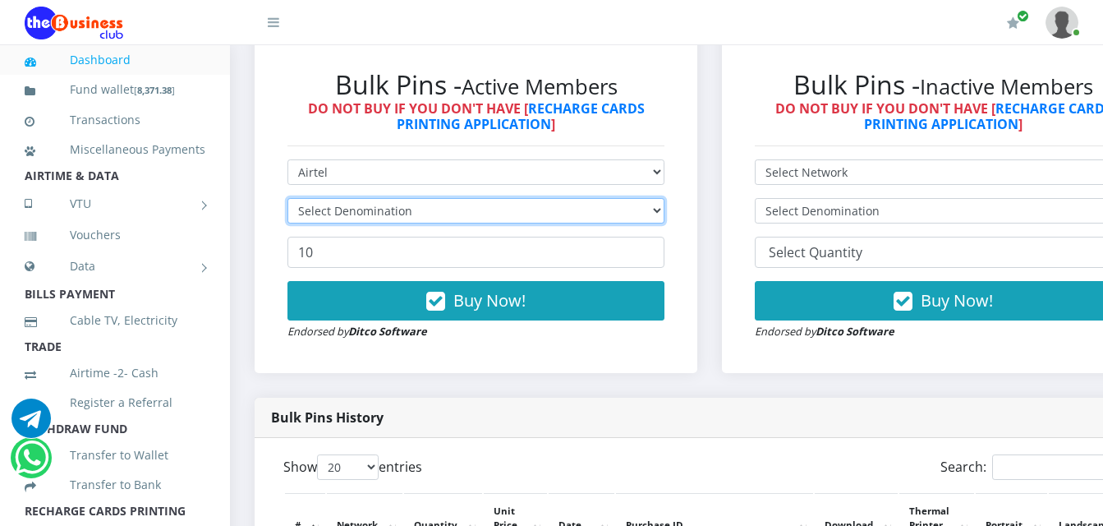
click at [455, 198] on select "Select Denomination" at bounding box center [475, 210] width 377 height 25
click at [456, 198] on select "Select Denomination" at bounding box center [475, 210] width 377 height 25
click at [455, 198] on select "Select Denomination" at bounding box center [475, 210] width 377 height 25
click at [453, 198] on select "Select Denomination" at bounding box center [475, 210] width 377 height 25
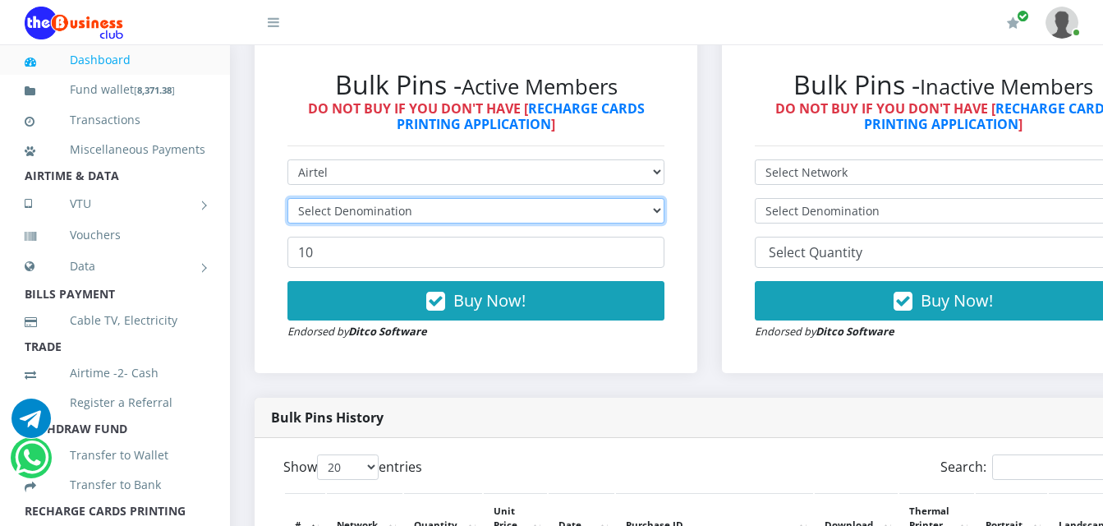
click at [453, 198] on select "Select Denomination" at bounding box center [475, 210] width 377 height 25
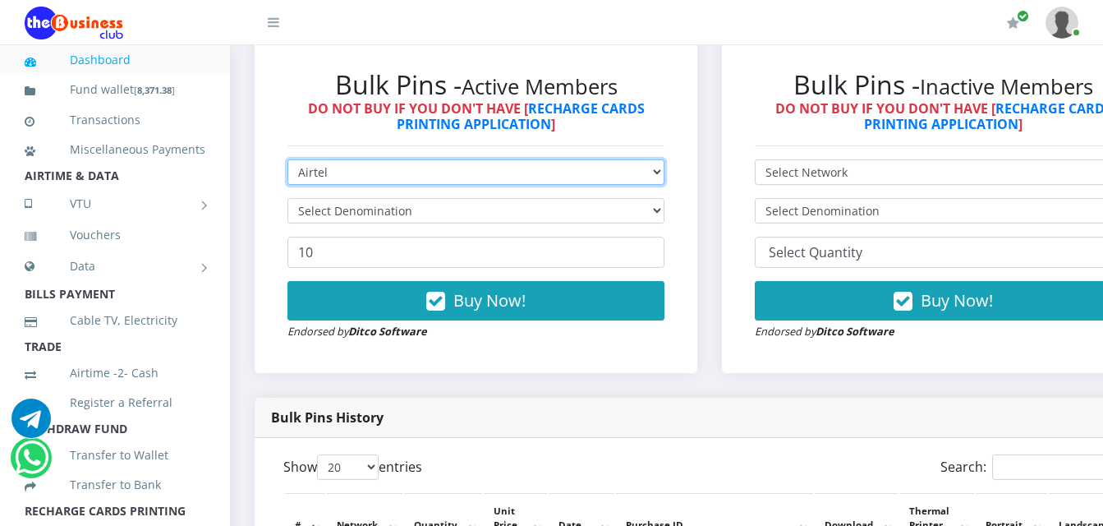
click at [450, 168] on select "Select Network MTN Globacom 9Mobile Airtel" at bounding box center [475, 171] width 377 height 25
click at [287, 159] on select "Select Network MTN Globacom 9Mobile Airtel" at bounding box center [475, 171] width 377 height 25
click at [458, 159] on select "Select Network MTN Globacom 9Mobile Airtel" at bounding box center [475, 171] width 377 height 25
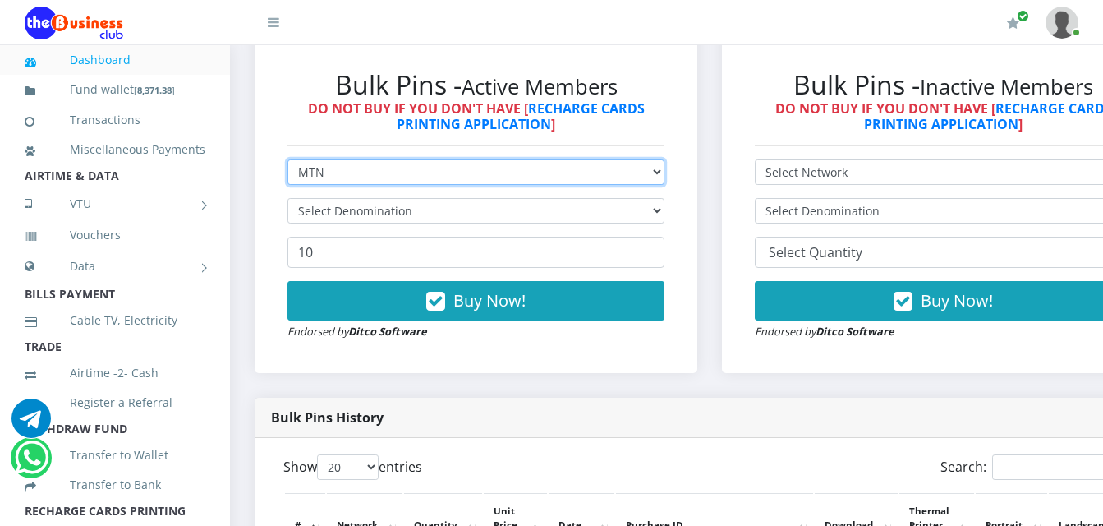
select select "Airtel"
click at [287, 159] on select "Select Network MTN Globacom 9Mobile Airtel" at bounding box center [475, 171] width 377 height 25
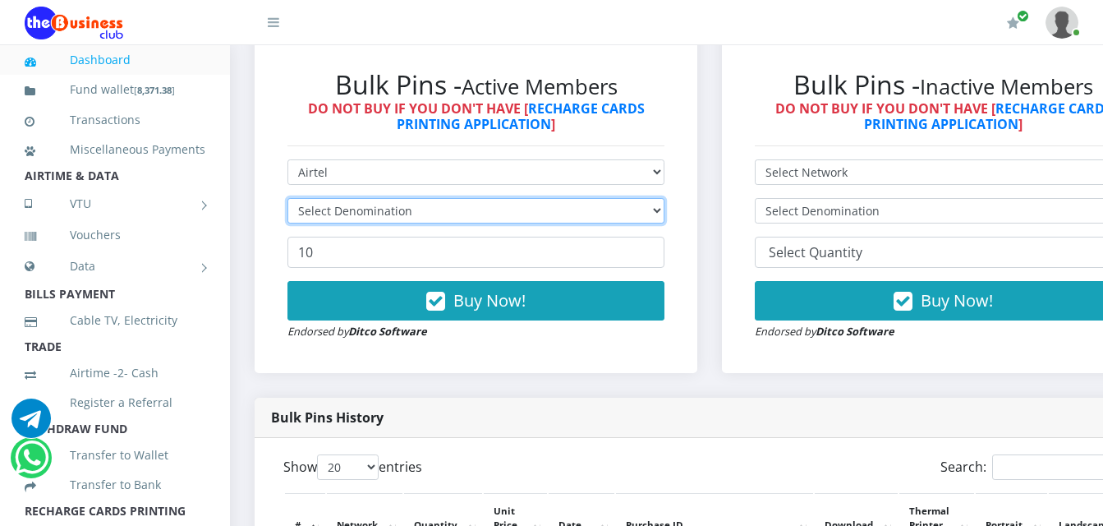
click at [455, 198] on select "Select Denomination" at bounding box center [475, 210] width 377 height 25
click at [456, 198] on select "Select Denomination" at bounding box center [475, 210] width 377 height 25
click at [457, 198] on select "Select Denomination" at bounding box center [475, 210] width 377 height 25
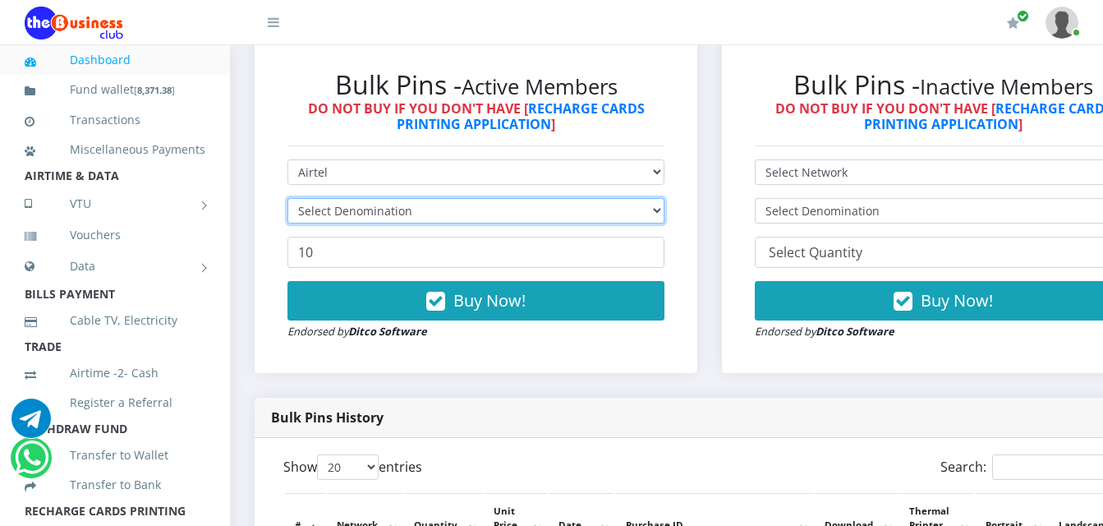
click at [457, 198] on select "Select Denomination" at bounding box center [475, 210] width 377 height 25
click at [458, 198] on select "Select Denomination" at bounding box center [475, 210] width 377 height 25
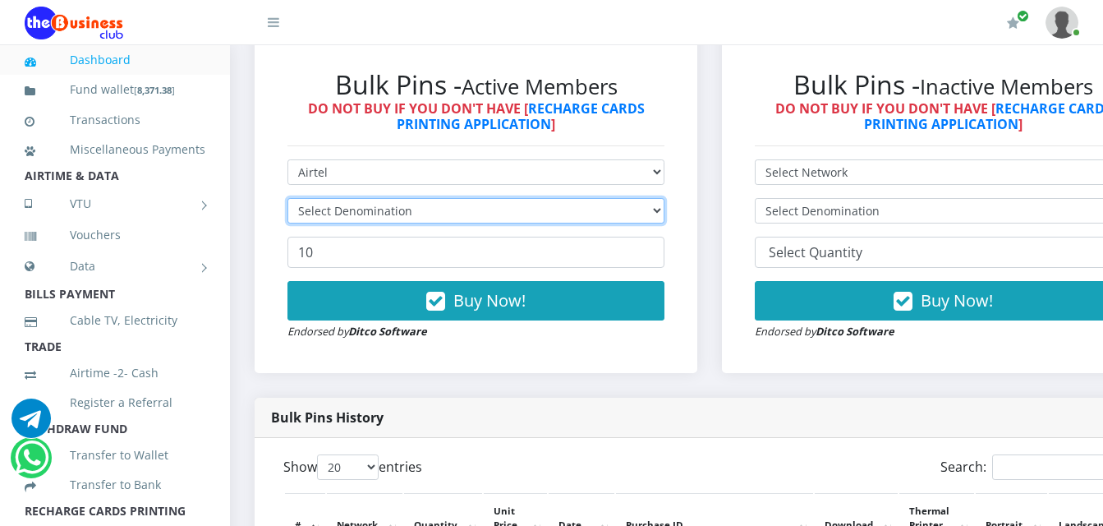
click at [458, 198] on select "Select Denomination" at bounding box center [475, 210] width 377 height 25
click at [460, 198] on select "Select Denomination" at bounding box center [475, 210] width 377 height 25
click at [517, 205] on select "Select Denomination" at bounding box center [475, 210] width 377 height 25
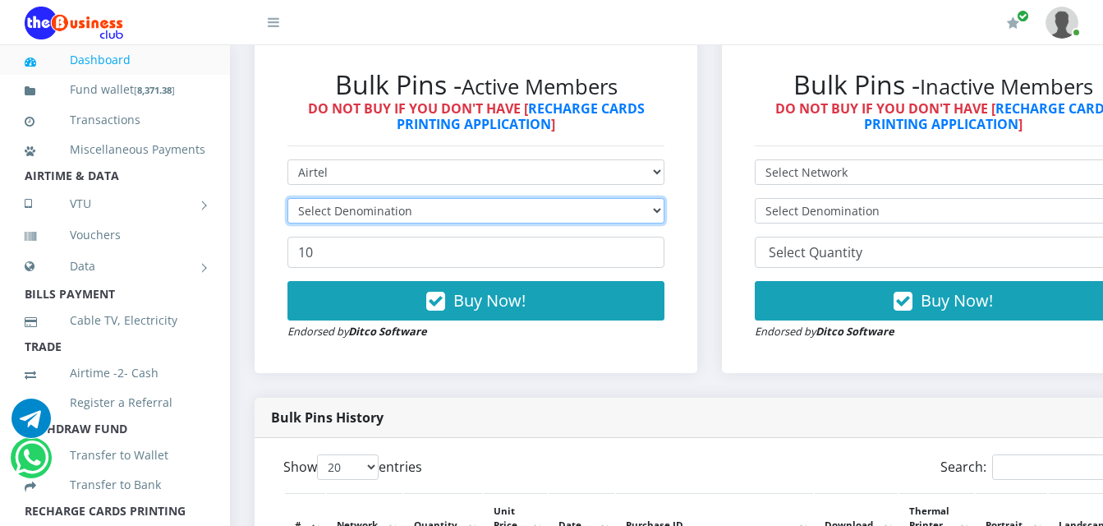
click at [518, 198] on select "Select Denomination" at bounding box center [475, 210] width 377 height 25
click at [519, 198] on select "Select Denomination" at bounding box center [475, 210] width 377 height 25
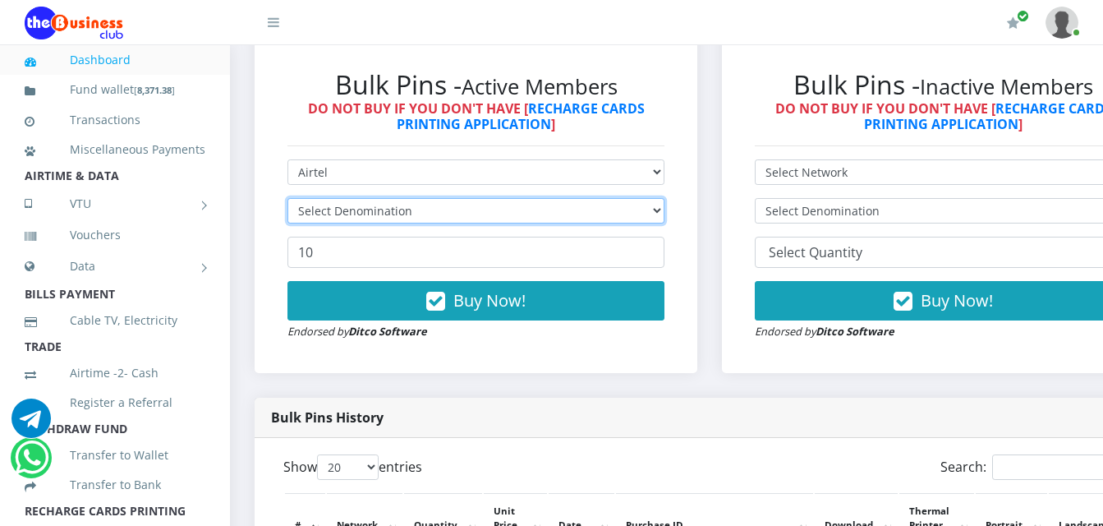
click at [519, 198] on select "Select Denomination" at bounding box center [475, 210] width 377 height 25
click at [520, 198] on select "Select Denomination" at bounding box center [475, 210] width 377 height 25
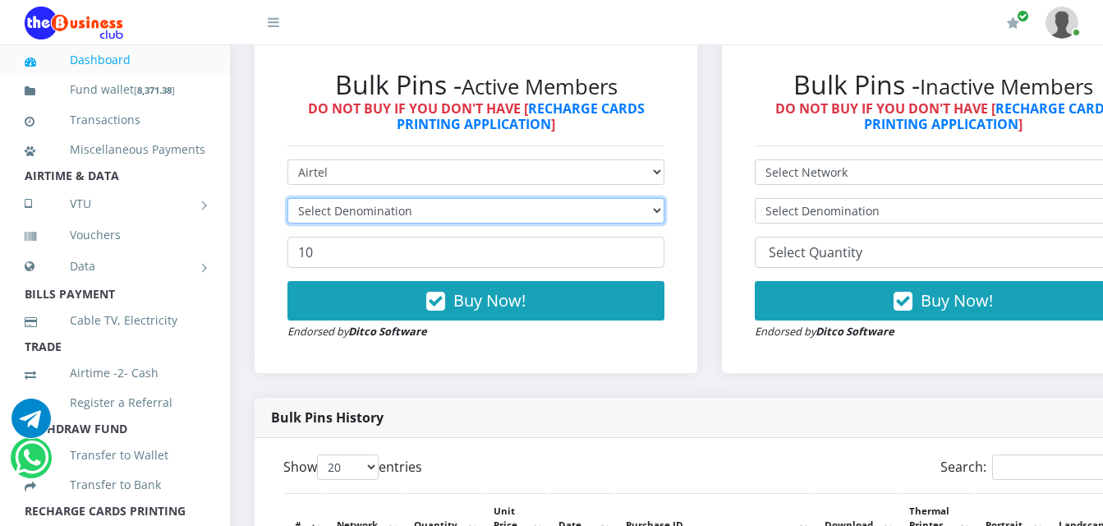
click at [520, 198] on select "Select Denomination" at bounding box center [475, 210] width 377 height 25
click at [393, 198] on select "Select Denomination" at bounding box center [475, 210] width 377 height 25
click at [379, 198] on select "Select Denomination" at bounding box center [475, 210] width 377 height 25
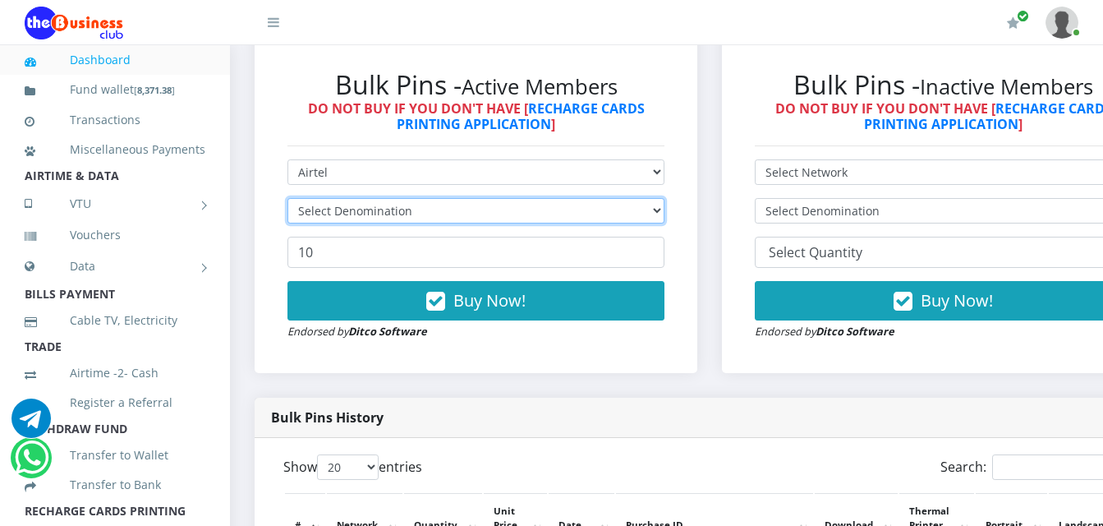
click at [381, 203] on select "Select Denomination" at bounding box center [475, 210] width 377 height 25
click at [287, 198] on select "Select Denomination" at bounding box center [475, 210] width 377 height 25
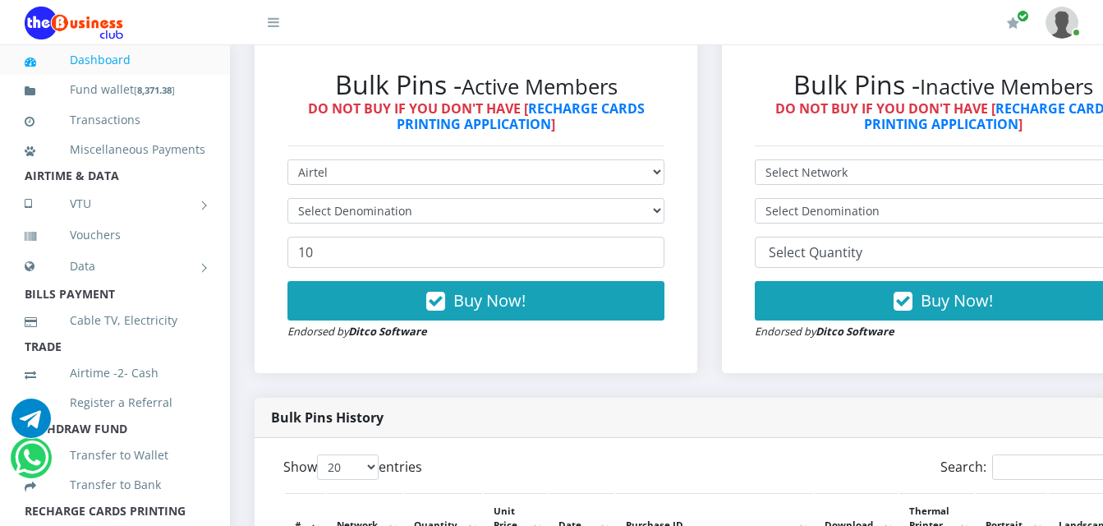
click at [380, 210] on form "Select Network MTN Globacom 9Mobile Airtel Select Denomination 10 Buy Now! Endo…" at bounding box center [475, 249] width 377 height 181
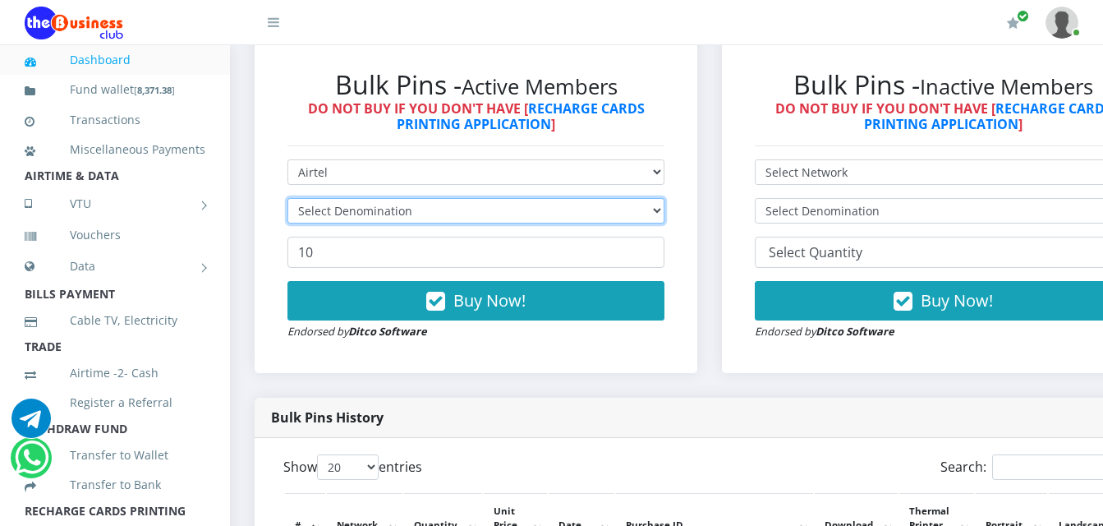
click at [380, 198] on select "Select Denomination" at bounding box center [475, 210] width 377 height 25
click at [382, 198] on select "Select Denomination" at bounding box center [475, 210] width 377 height 25
click at [386, 198] on select "Select Denomination" at bounding box center [475, 210] width 377 height 25
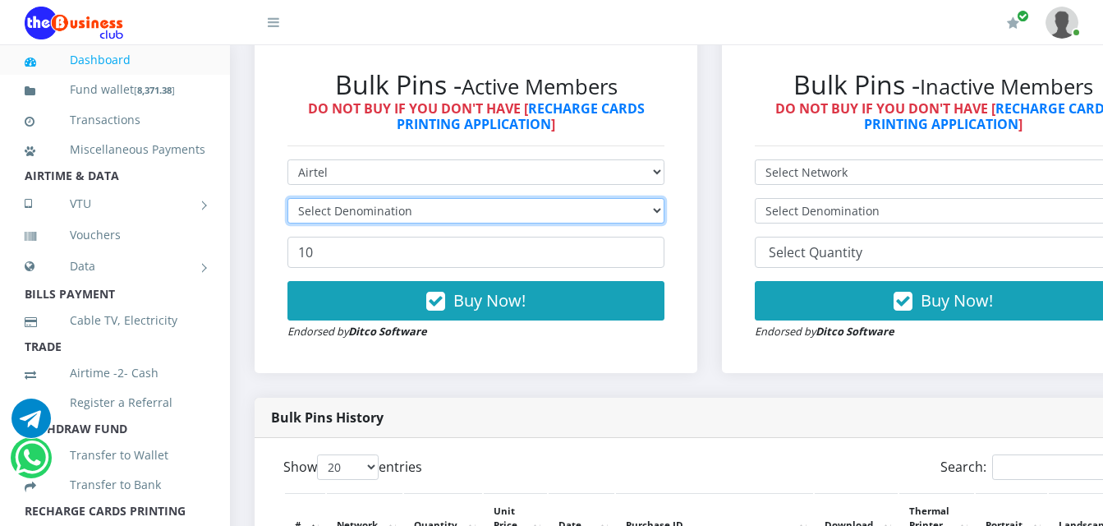
scroll to position [393, 0]
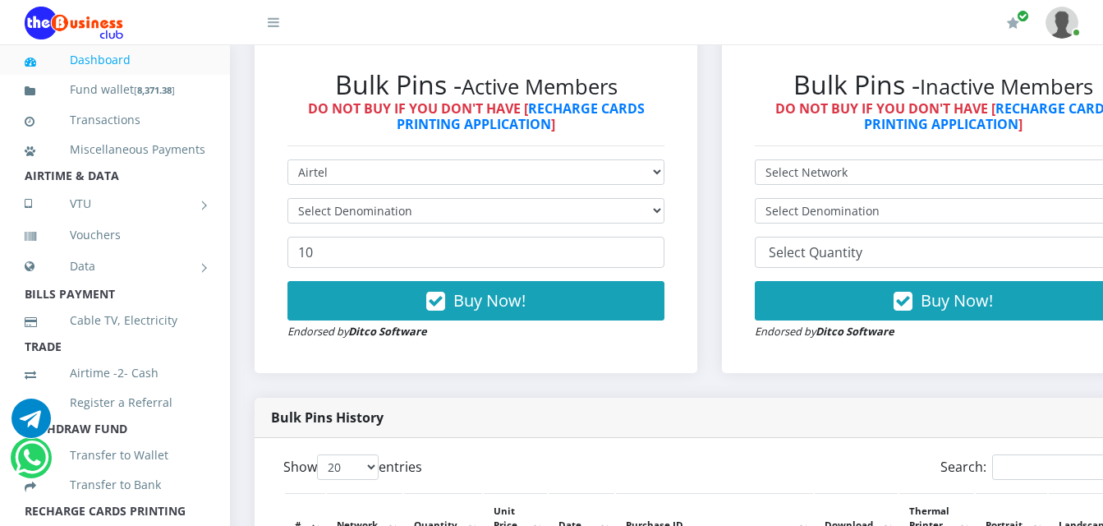
click at [421, 179] on form "Select Network MTN Globacom 9Mobile Airtel Select Denomination 10 Buy Now! Endo…" at bounding box center [475, 249] width 377 height 181
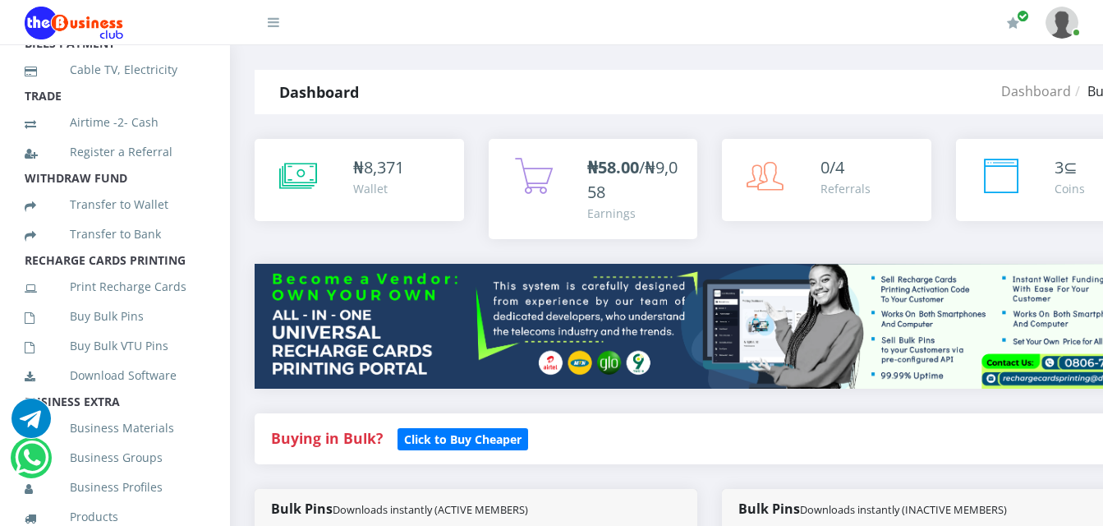
scroll to position [255, 0]
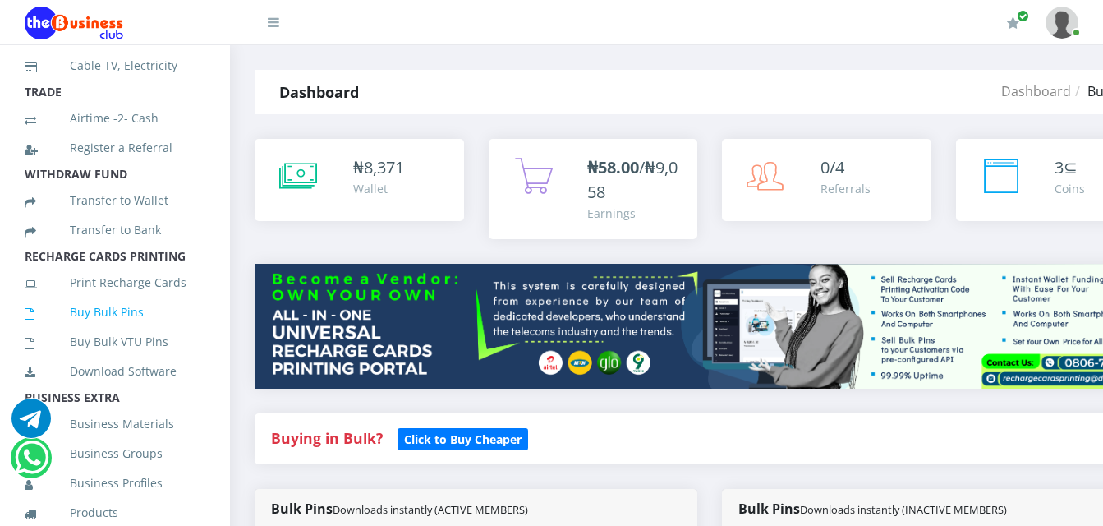
click at [129, 325] on link "Buy Bulk Pins" at bounding box center [115, 312] width 181 height 38
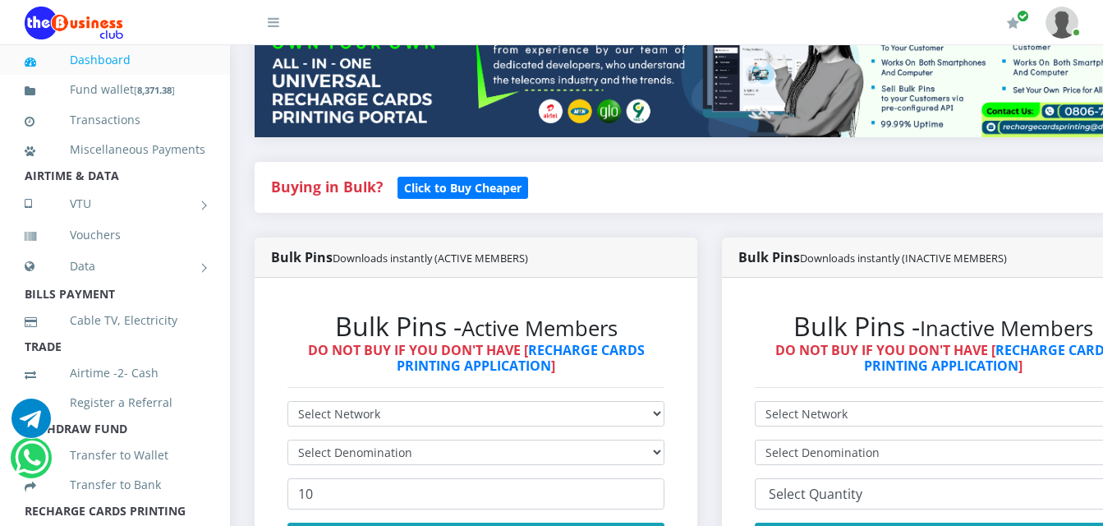
scroll to position [329, 0]
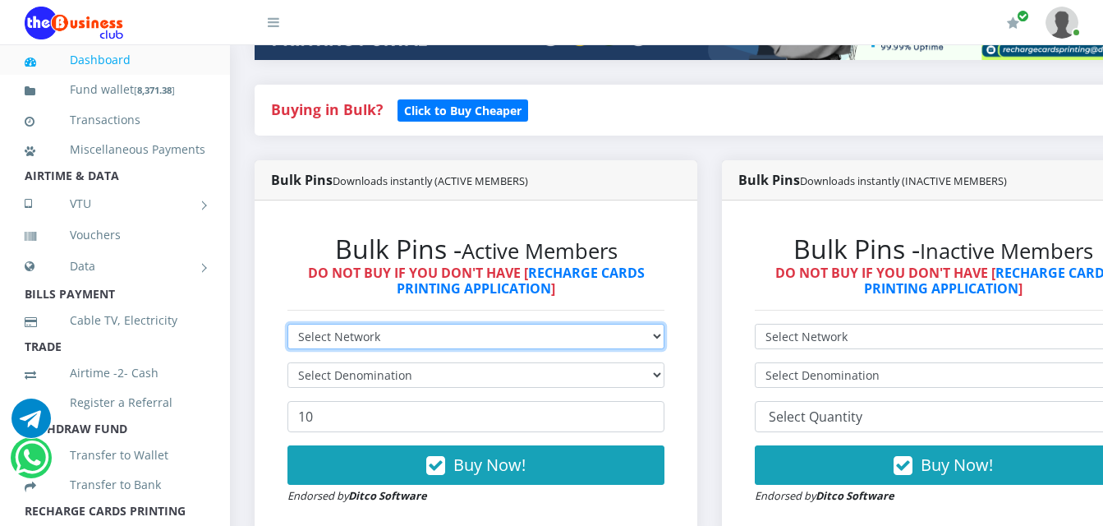
click at [457, 324] on select "Select Network MTN Globacom 9Mobile Airtel" at bounding box center [475, 336] width 377 height 25
select select "Airtel"
click at [287, 324] on select "Select Network MTN Globacom 9Mobile Airtel" at bounding box center [475, 336] width 377 height 25
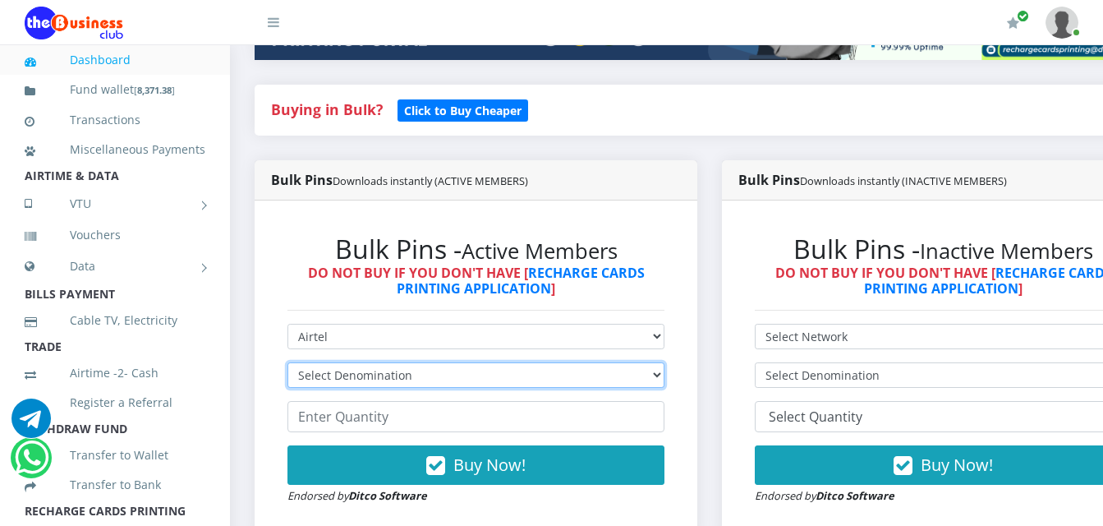
click at [471, 362] on select "Select Denomination Airtel NGN100 - ₦96.38 Airtel NGN200 - ₦192.76 Airtel NGN50…" at bounding box center [475, 374] width 377 height 25
select select "96.38-100"
click at [287, 362] on select "Select Denomination Airtel NGN100 - ₦96.38 Airtel NGN200 - ₦192.76 Airtel NGN50…" at bounding box center [475, 374] width 377 height 25
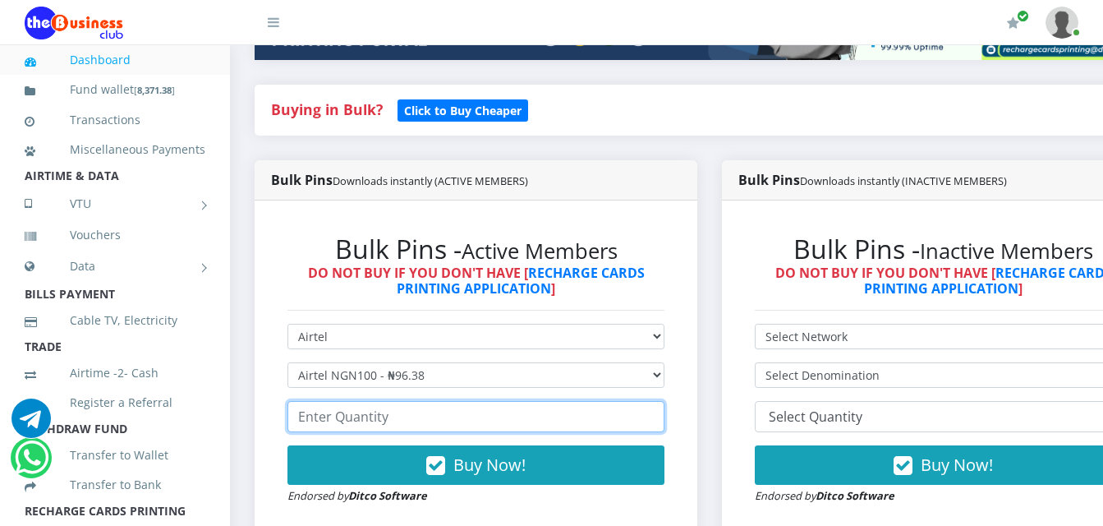
click at [465, 401] on input "number" at bounding box center [475, 416] width 377 height 31
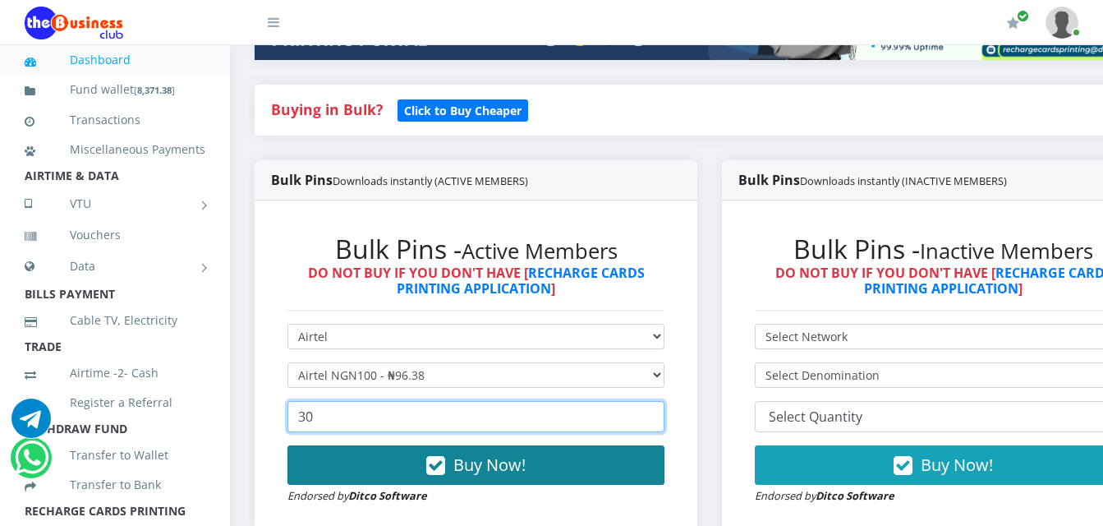
type input "30"
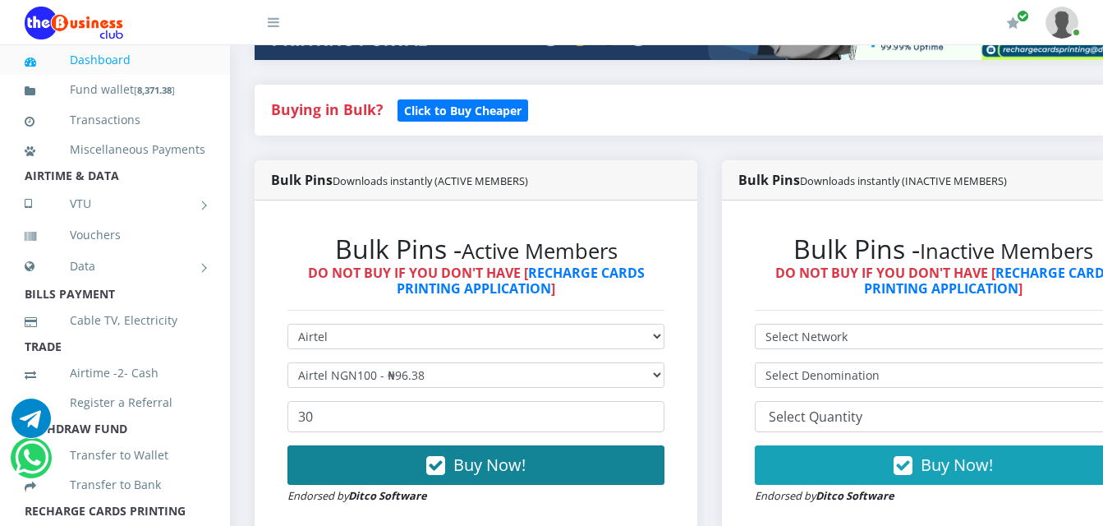
click at [407, 458] on button "Buy Now!" at bounding box center [475, 464] width 377 height 39
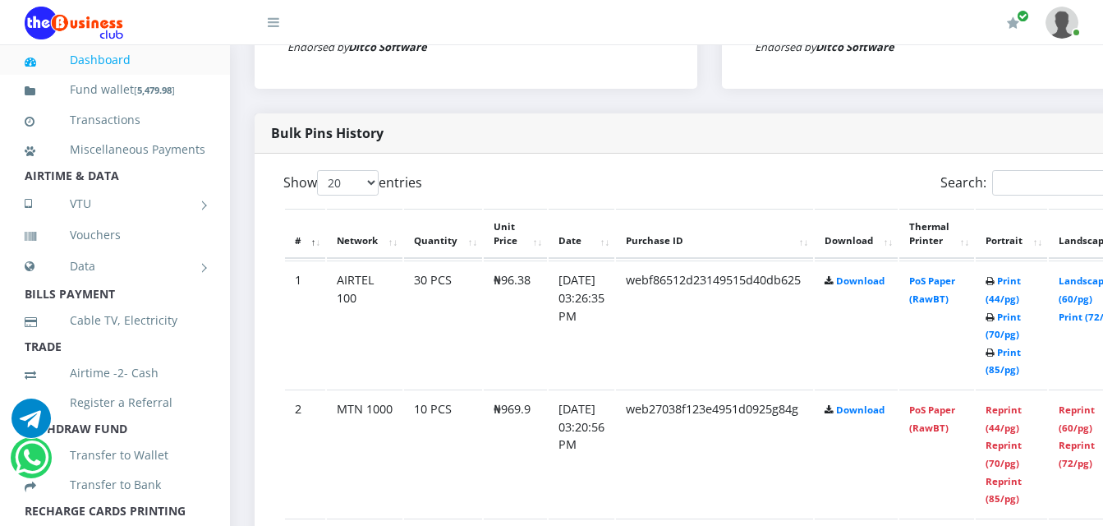
scroll to position [859, 0]
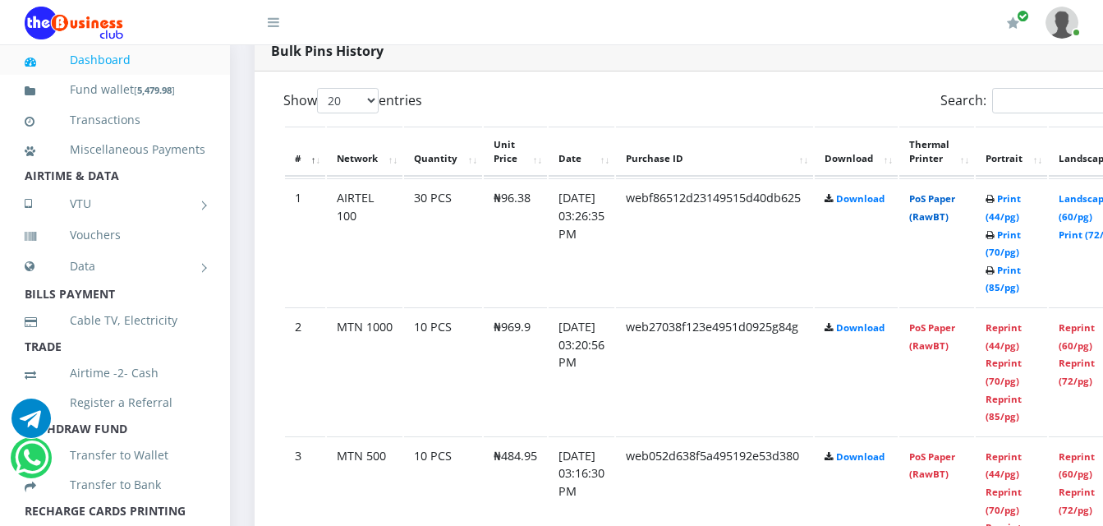
click at [955, 192] on link "PoS Paper (RawBT)" at bounding box center [932, 207] width 46 height 30
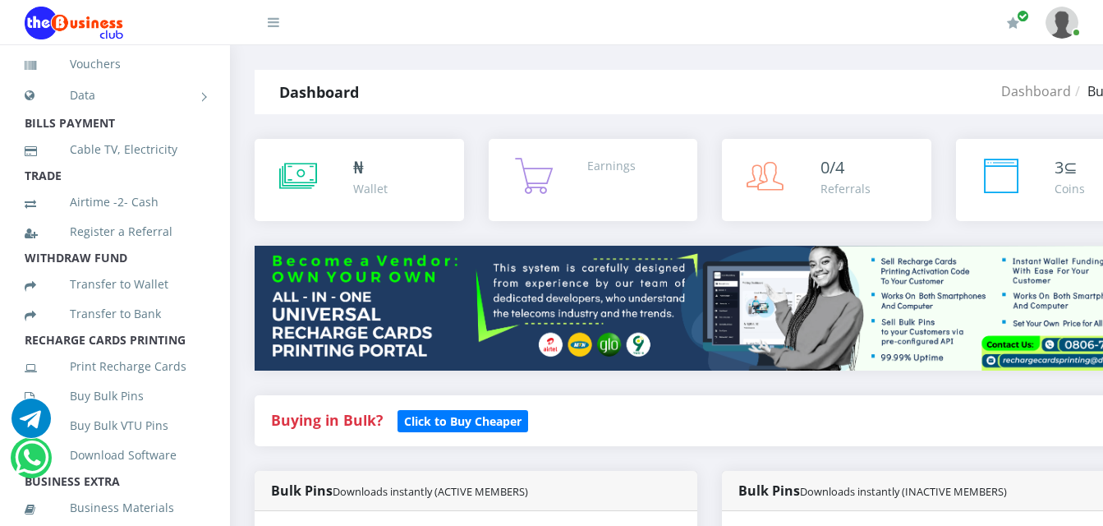
scroll to position [174, 0]
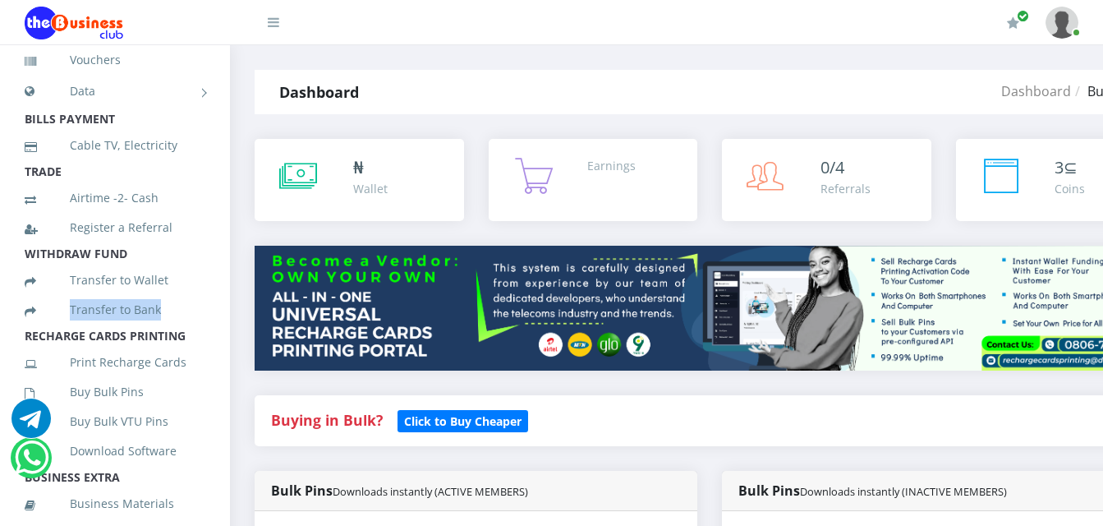
drag, startPoint x: 195, startPoint y: 291, endPoint x: 214, endPoint y: 338, distance: 50.2
click at [211, 339] on ul "Dashboard Fund wallet Transactions Miscellaneous Payments AIRTIME & DATA VTU Ni…" at bounding box center [115, 424] width 230 height 1107
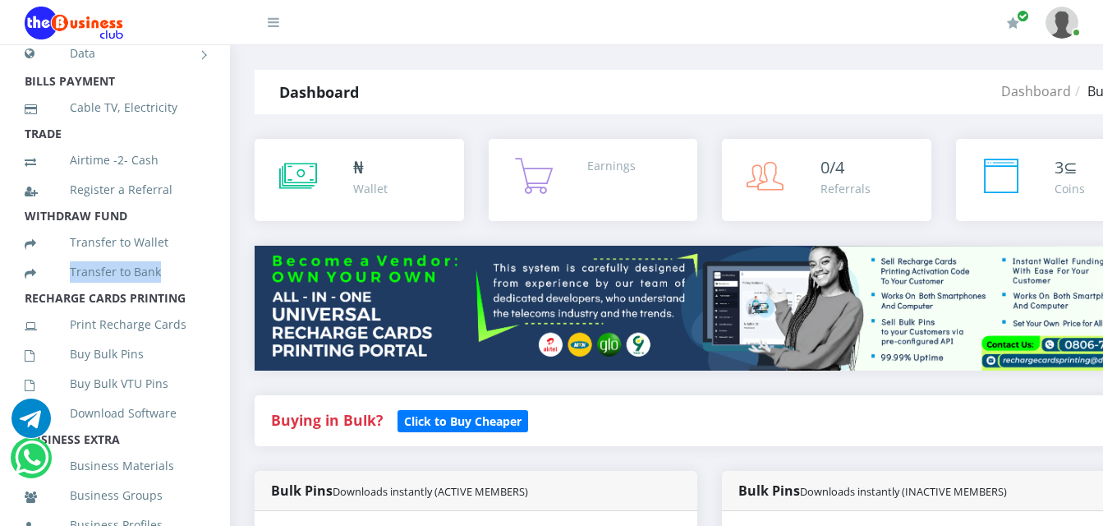
scroll to position [224, 0]
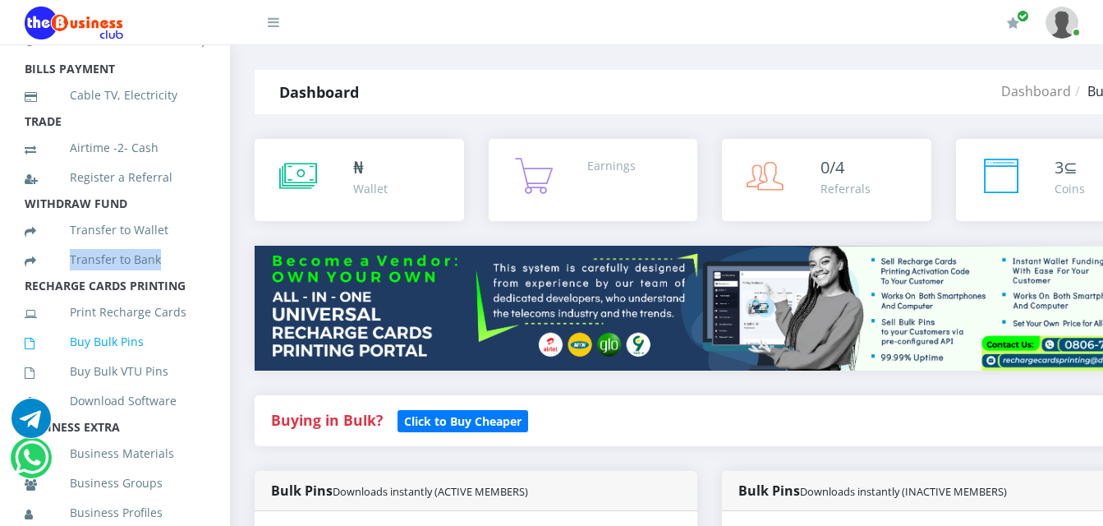
click at [110, 361] on link "Buy Bulk Pins" at bounding box center [115, 342] width 181 height 38
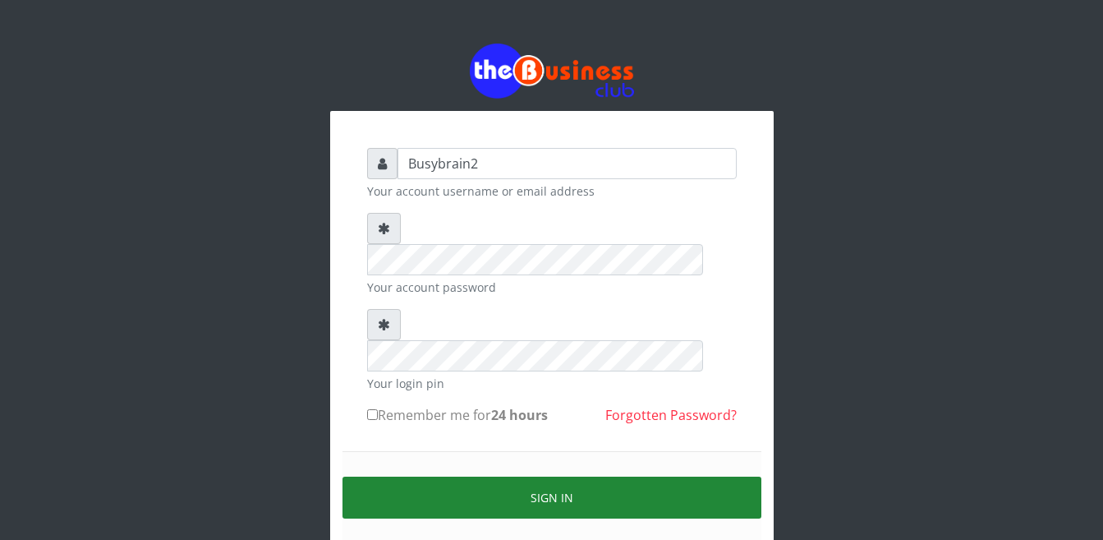
click at [734, 476] on button "Sign in" at bounding box center [552, 497] width 419 height 42
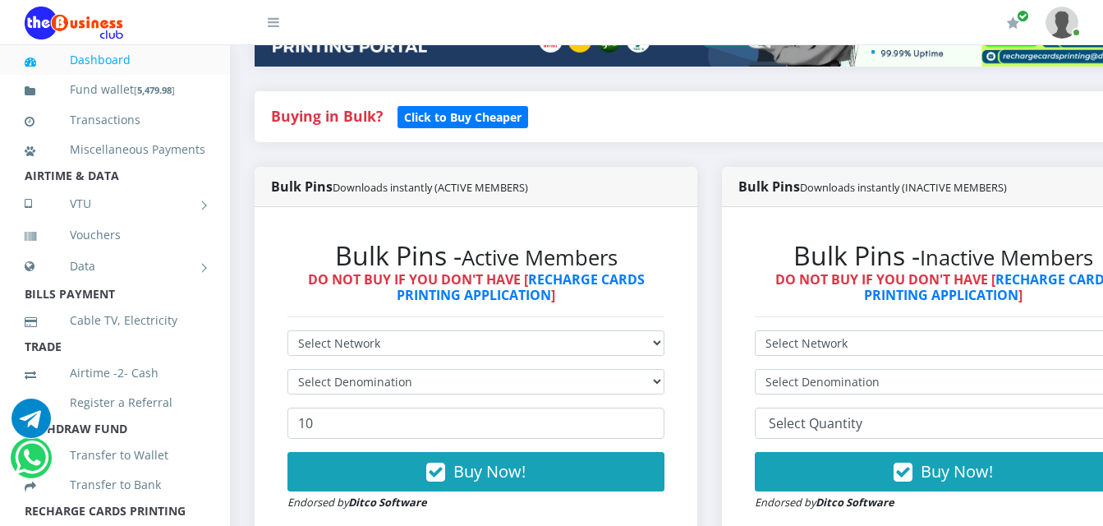
scroll to position [329, 0]
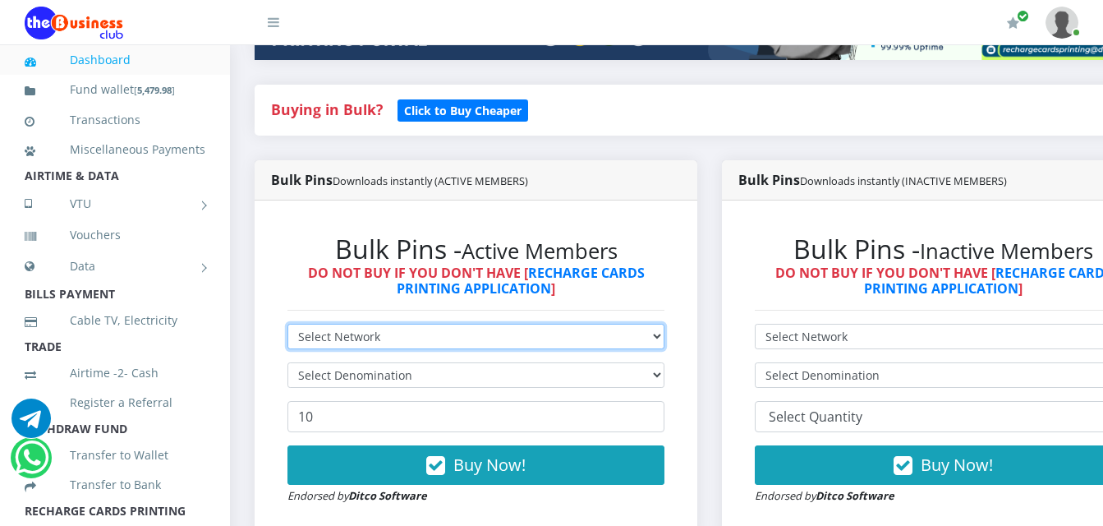
click at [511, 324] on select "Select Network MTN Globacom 9Mobile Airtel" at bounding box center [475, 336] width 377 height 25
select select "MTN"
click at [287, 324] on select "Select Network MTN Globacom 9Mobile Airtel" at bounding box center [475, 336] width 377 height 25
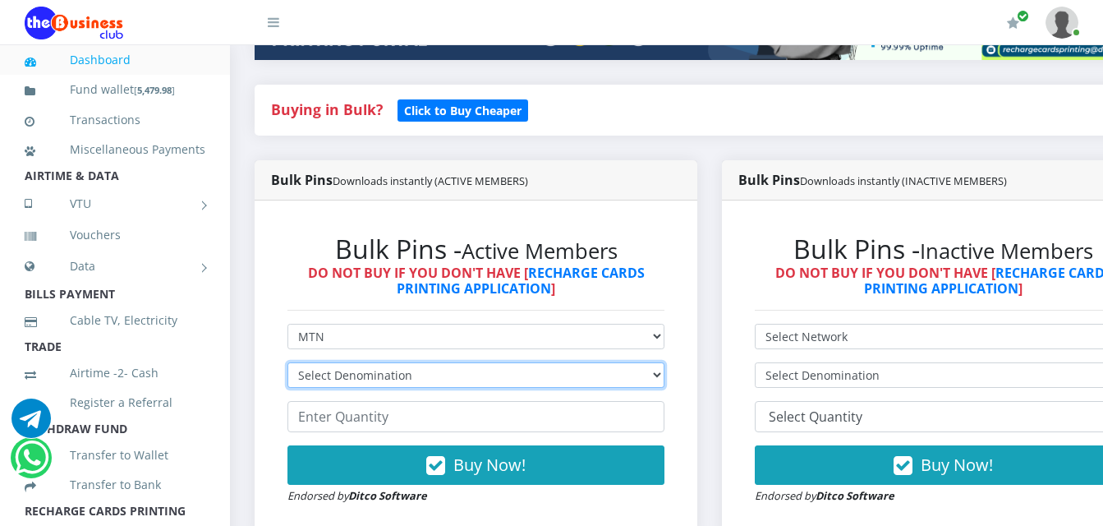
click at [520, 362] on select "Select Denomination MTN NGN100 - ₦96.99 MTN NGN200 - ₦193.98 MTN NGN400 - ₦387.…" at bounding box center [475, 374] width 377 height 25
select select "193.98-200"
click at [287, 362] on select "Select Denomination MTN NGN100 - ₦96.99 MTN NGN200 - ₦193.98 MTN NGN400 - ₦387.…" at bounding box center [475, 374] width 377 height 25
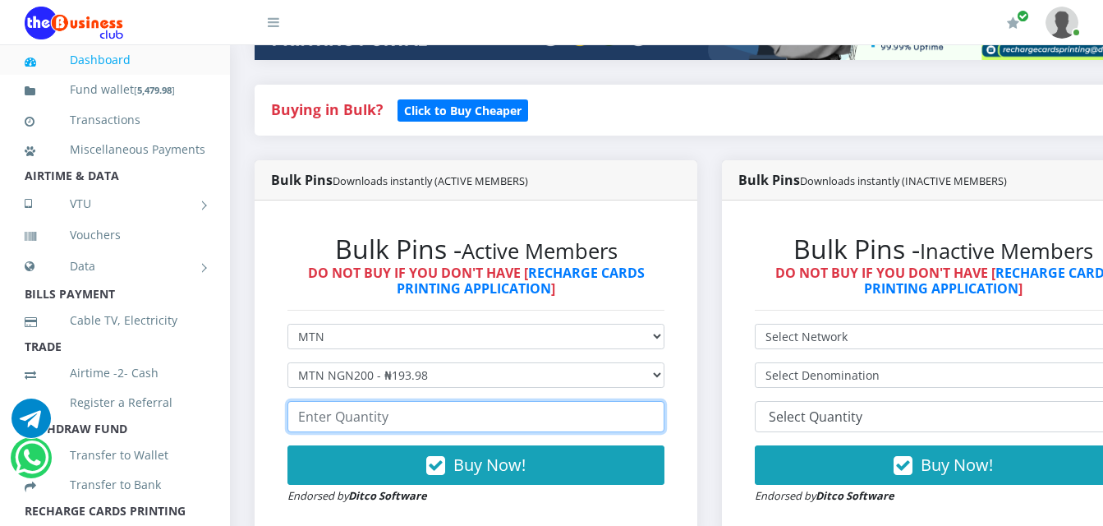
click at [503, 401] on input "number" at bounding box center [475, 416] width 377 height 31
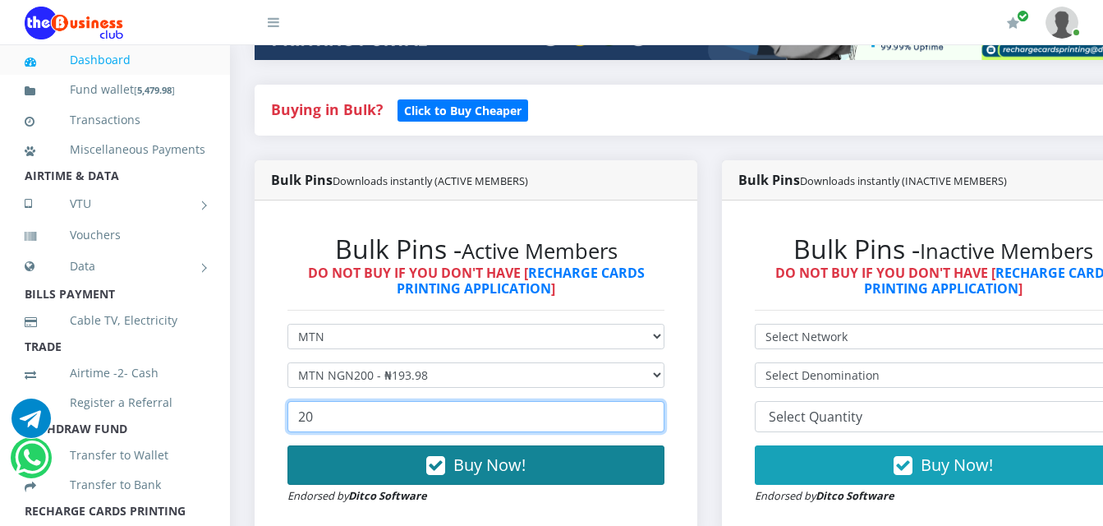
type input "20"
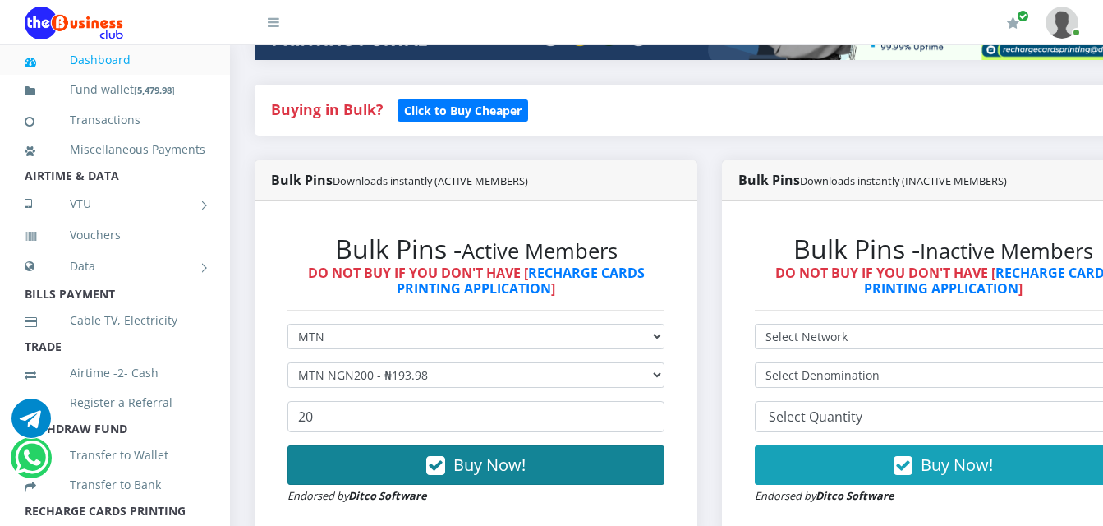
click at [557, 460] on button "Buy Now!" at bounding box center [475, 464] width 377 height 39
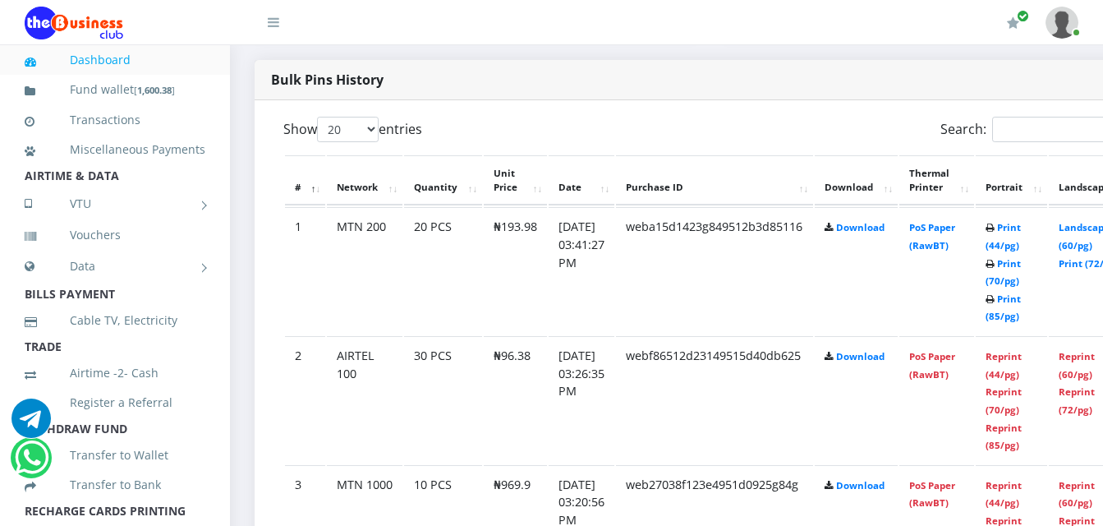
scroll to position [859, 0]
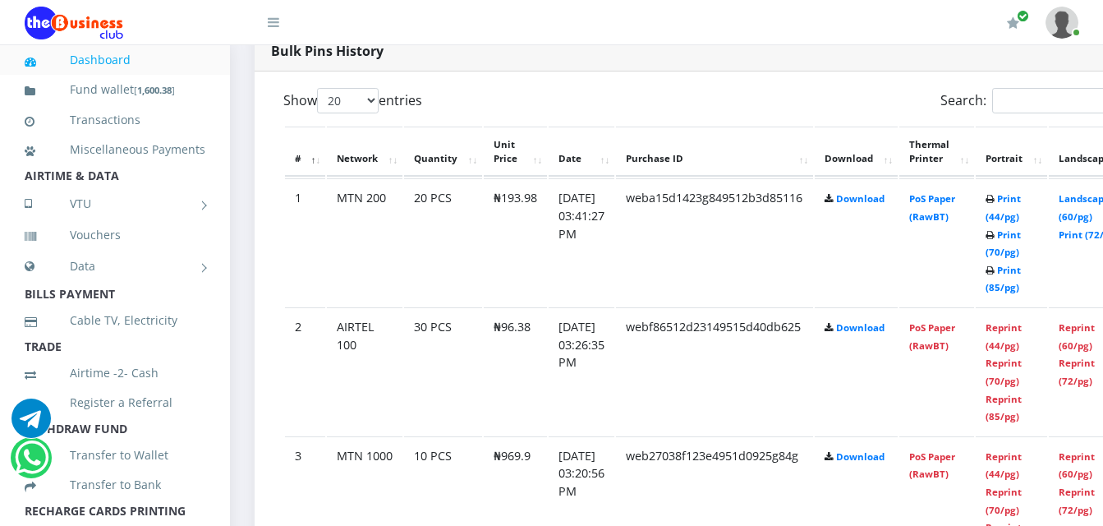
click at [968, 191] on td "PoS Paper (RawBT)" at bounding box center [936, 241] width 75 height 127
click at [955, 192] on link "PoS Paper (RawBT)" at bounding box center [932, 207] width 46 height 30
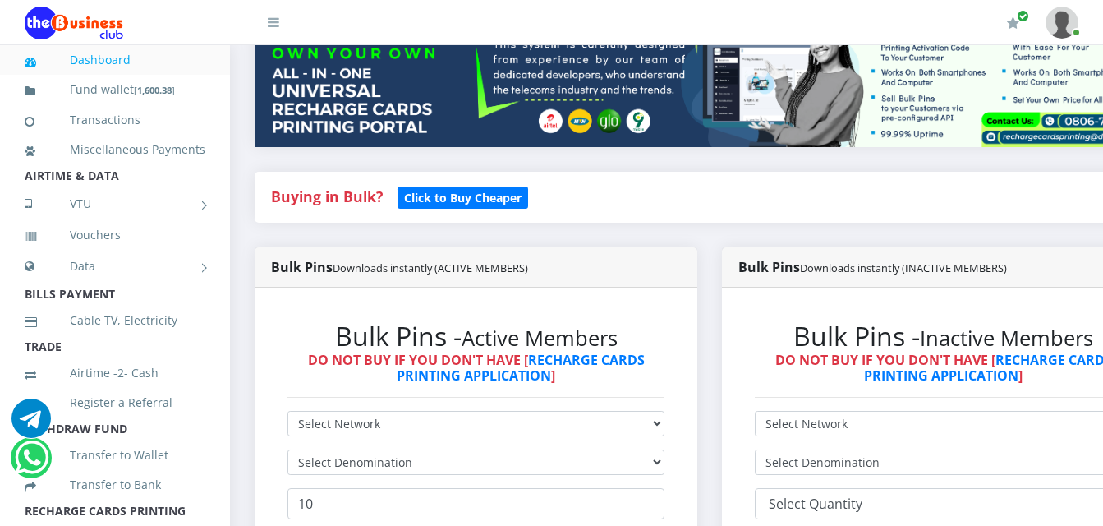
scroll to position [246, 0]
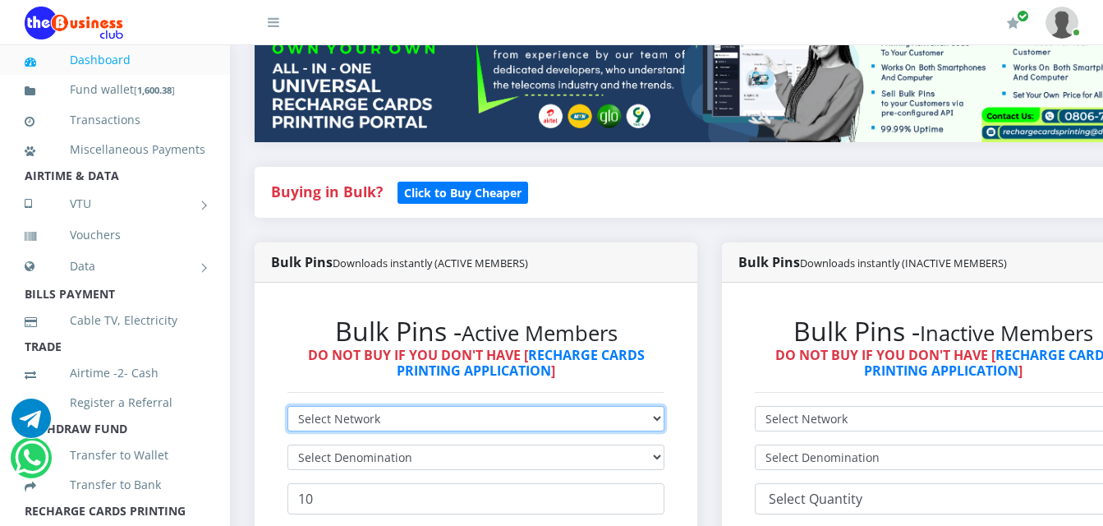
click at [480, 406] on select "Select Network MTN Globacom 9Mobile Airtel" at bounding box center [475, 418] width 377 height 25
select select "MTN"
click at [287, 406] on select "Select Network MTN Globacom 9Mobile Airtel" at bounding box center [475, 418] width 377 height 25
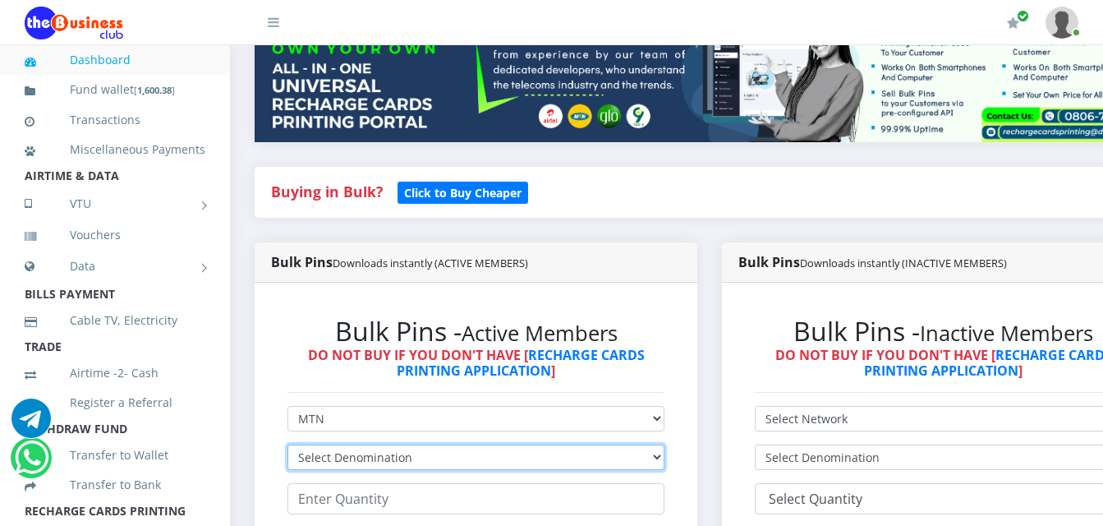
click at [486, 444] on select "Select Denomination MTN NGN100 - ₦96.99 MTN NGN200 - ₦193.98 MTN NGN400 - ₦387.…" at bounding box center [475, 456] width 377 height 25
select select "96.99-100"
click at [287, 444] on select "Select Denomination MTN NGN100 - ₦96.99 MTN NGN200 - ₦193.98 MTN NGN400 - ₦387.…" at bounding box center [475, 456] width 377 height 25
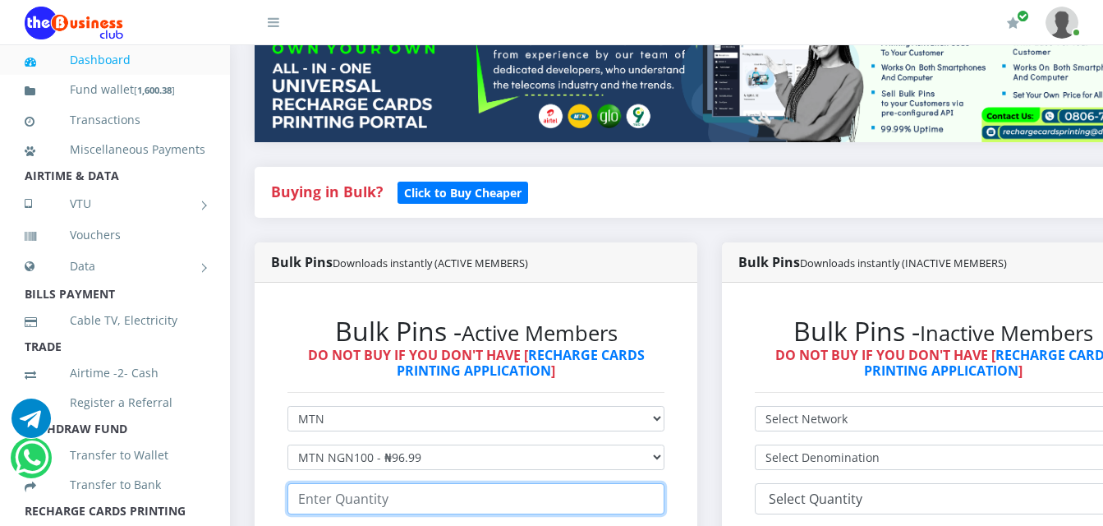
click at [523, 485] on input "number" at bounding box center [475, 498] width 377 height 31
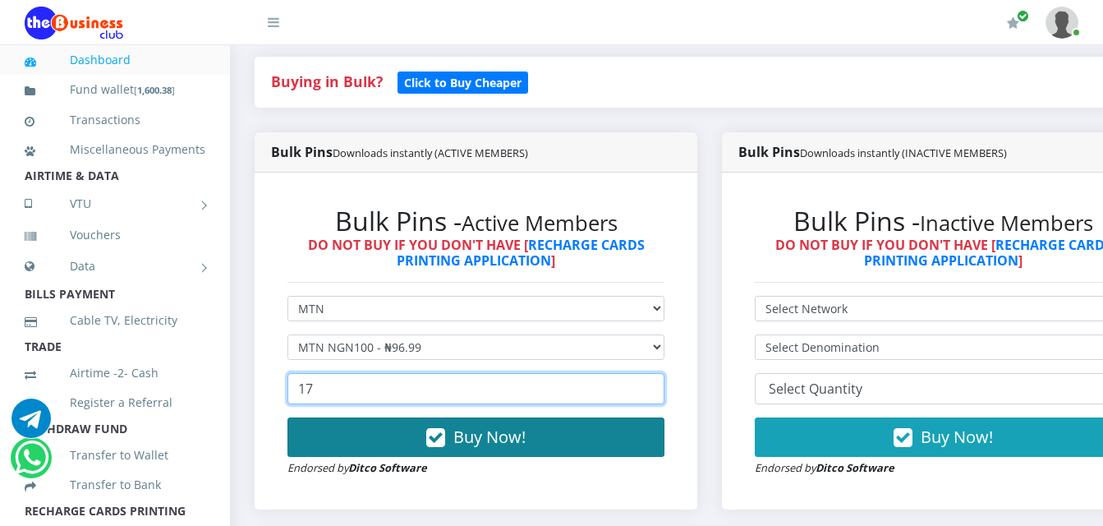
scroll to position [411, 0]
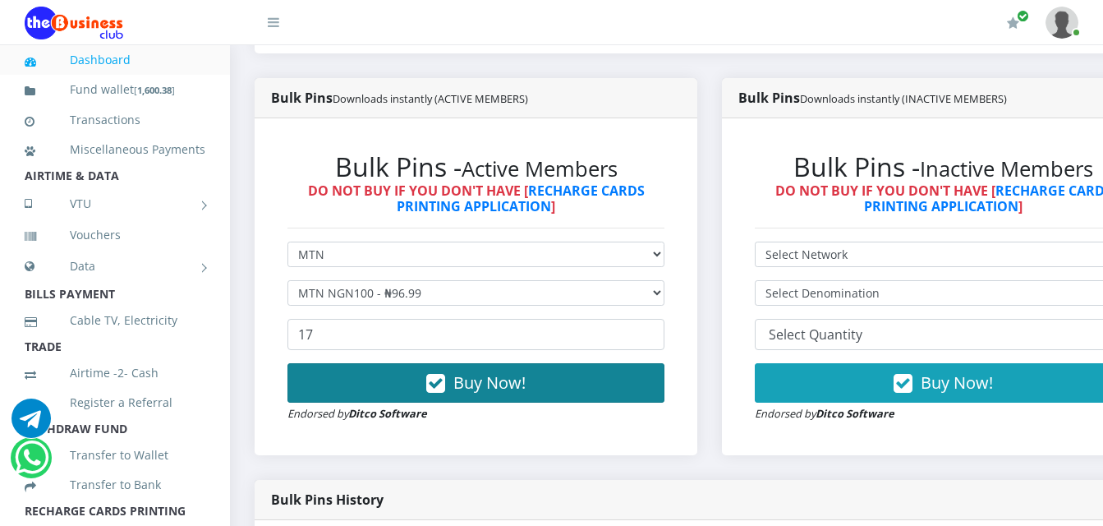
click at [637, 363] on button "Buy Now!" at bounding box center [475, 382] width 377 height 39
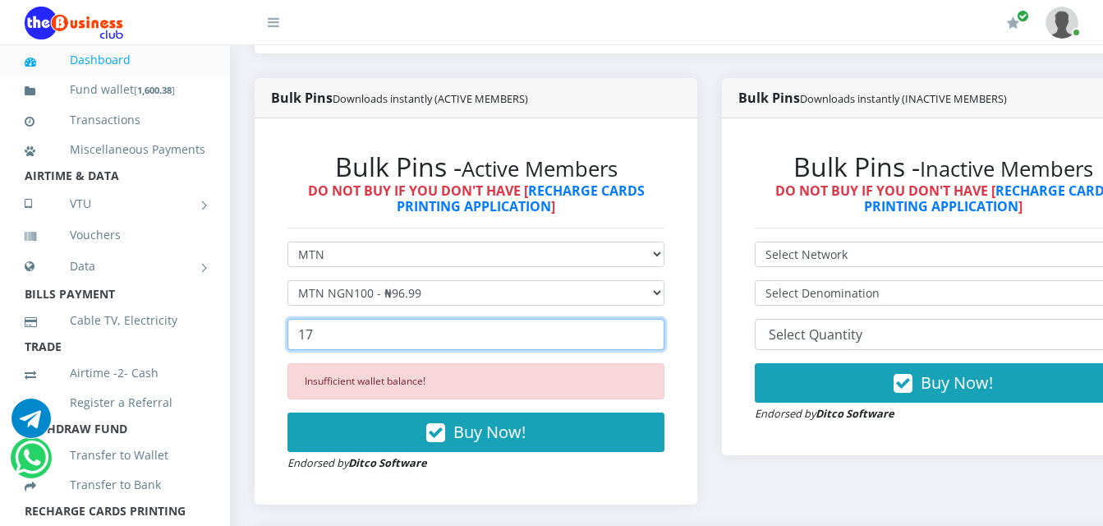
click at [627, 319] on input "17" at bounding box center [475, 334] width 377 height 31
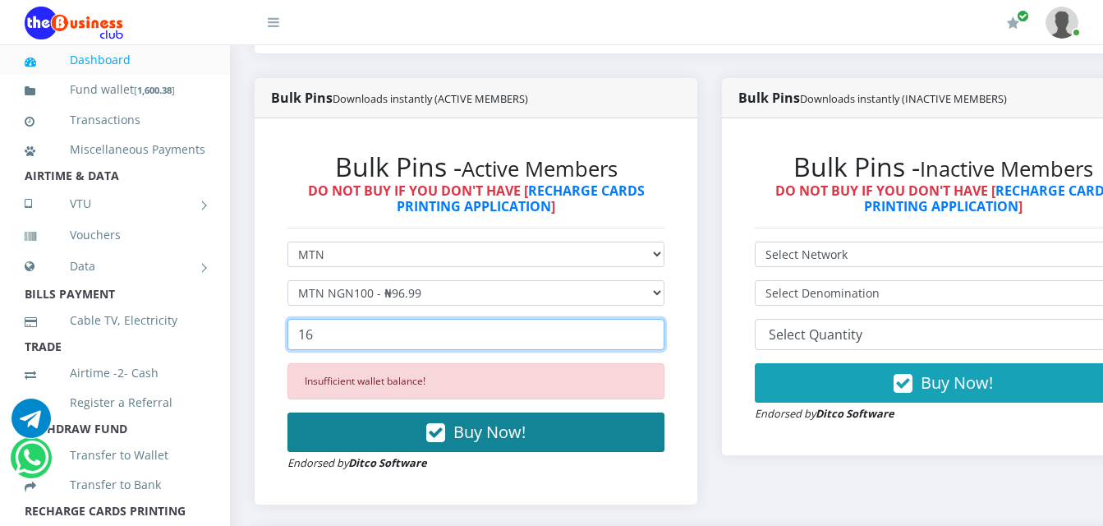
type input "16"
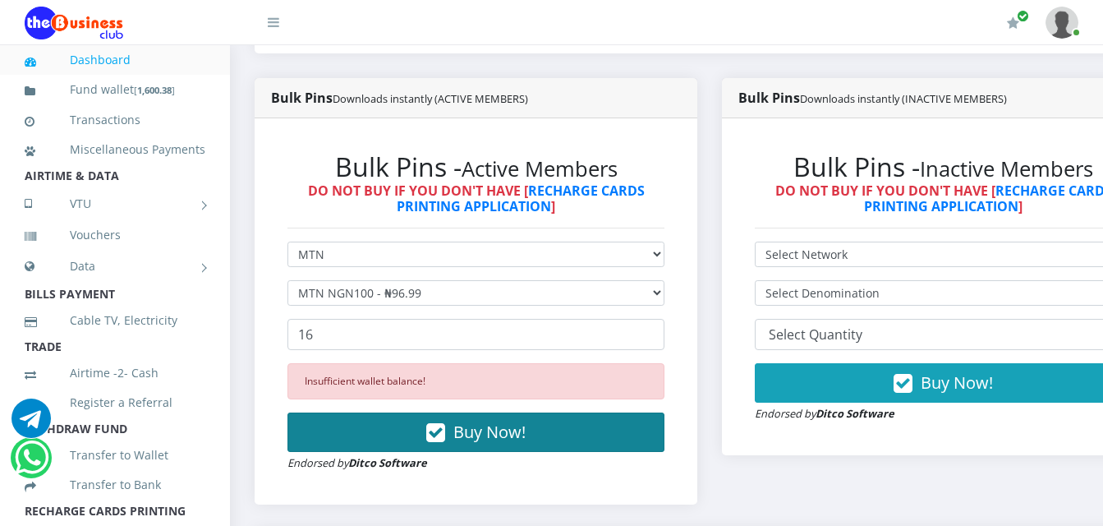
click at [610, 412] on button "Buy Now!" at bounding box center [475, 431] width 377 height 39
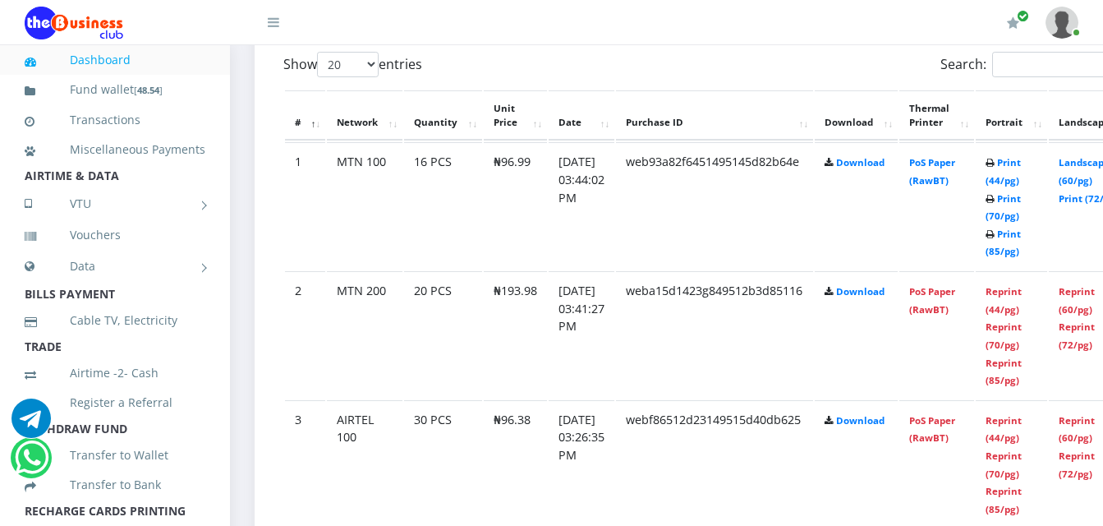
scroll to position [903, 0]
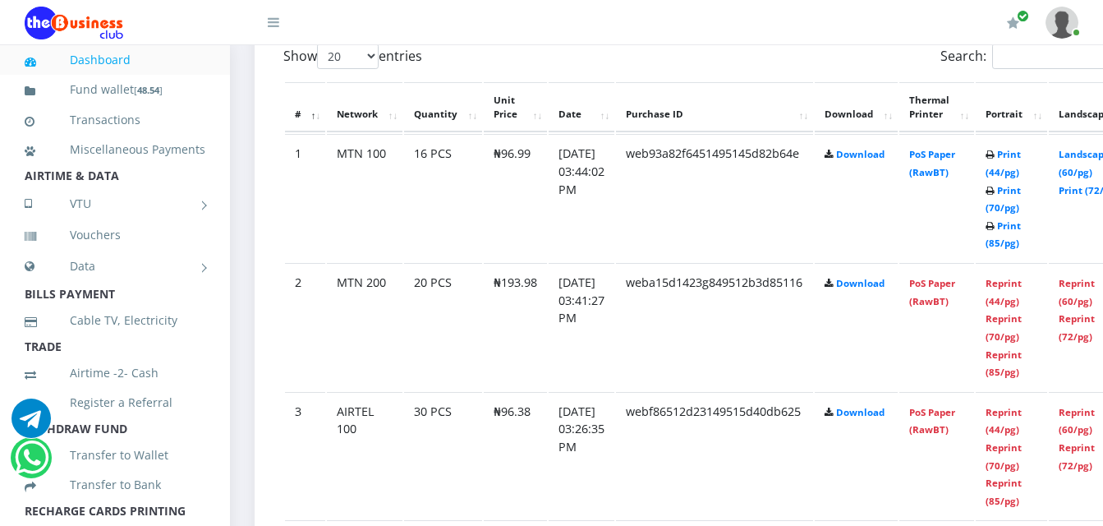
click at [942, 150] on td "PoS Paper (RawBT)" at bounding box center [936, 197] width 75 height 127
click at [955, 148] on link "PoS Paper (RawBT)" at bounding box center [932, 163] width 46 height 30
